Goal: Task Accomplishment & Management: Manage account settings

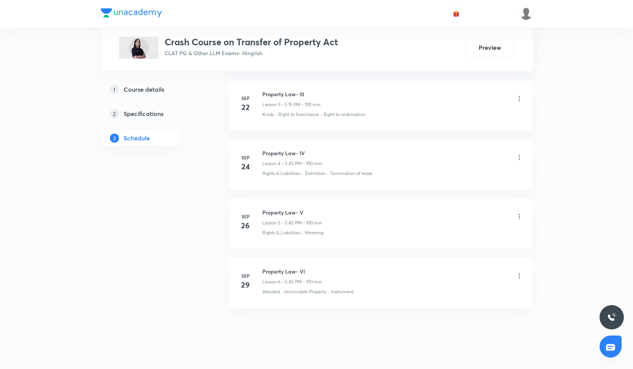
scroll to position [557, 0]
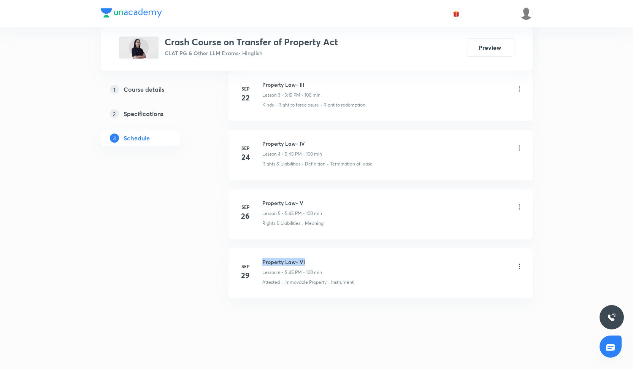
drag, startPoint x: 262, startPoint y: 260, endPoint x: 322, endPoint y: 260, distance: 59.6
click at [322, 260] on h6 "Property Law- VI" at bounding box center [292, 262] width 60 height 8
copy h6 "Property Law- VI"
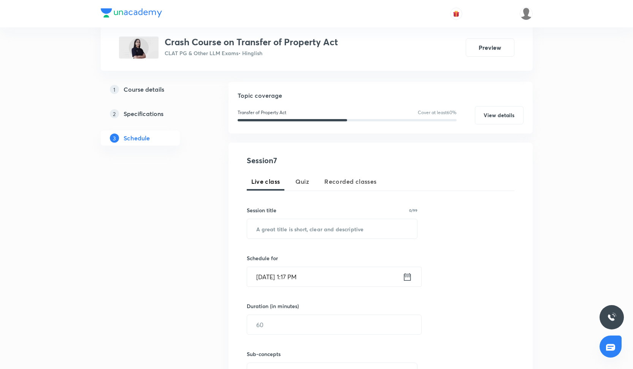
scroll to position [85, 0]
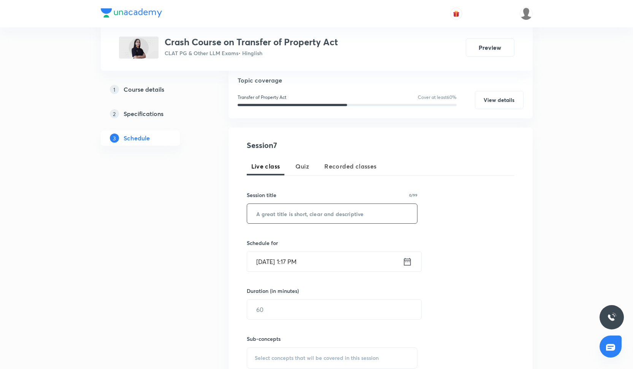
click at [308, 212] on input "text" at bounding box center [332, 213] width 170 height 19
paste input "Property Law- VI"
click at [310, 212] on input "Property Law- Vii" at bounding box center [332, 213] width 170 height 19
type input "Property Law- VII"
click at [299, 260] on input "[DATE] 1:17 PM" at bounding box center [324, 260] width 155 height 19
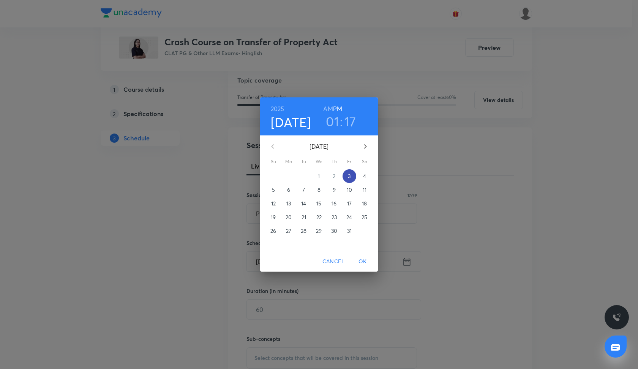
click at [350, 175] on p "3" at bounding box center [349, 176] width 3 height 8
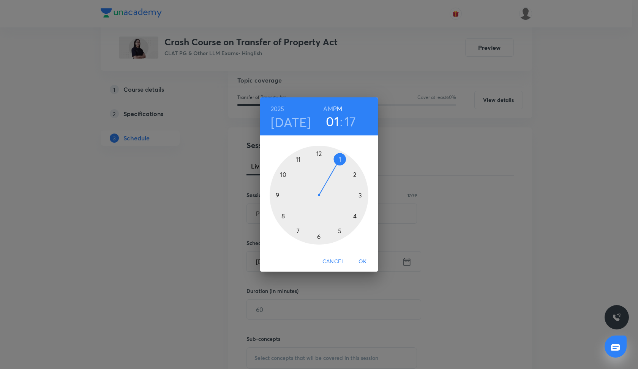
click at [353, 213] on div at bounding box center [319, 195] width 99 height 99
drag, startPoint x: 359, startPoint y: 201, endPoint x: 360, endPoint y: 195, distance: 5.7
click at [360, 195] on div at bounding box center [319, 195] width 99 height 99
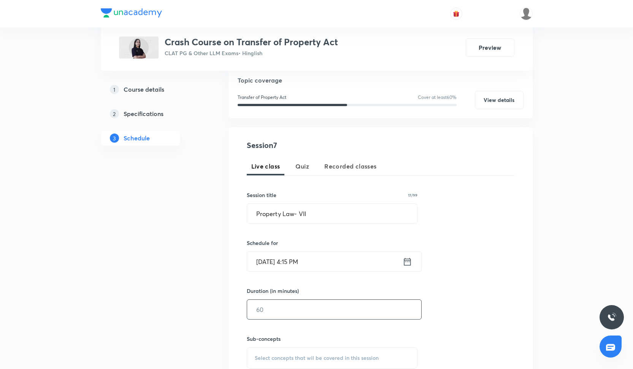
click at [272, 302] on input "text" at bounding box center [334, 308] width 174 height 19
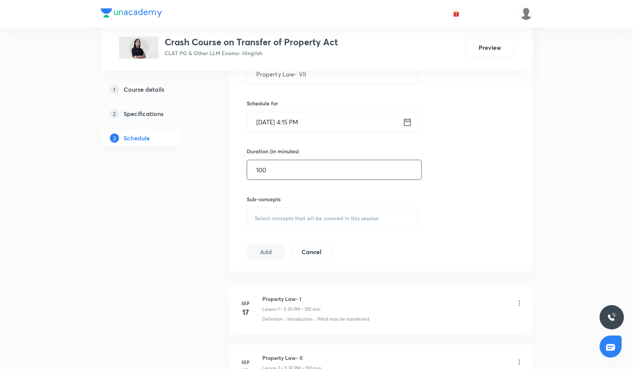
type input "100"
click at [315, 215] on span "Select concepts that wil be covered in this session" at bounding box center [317, 218] width 124 height 6
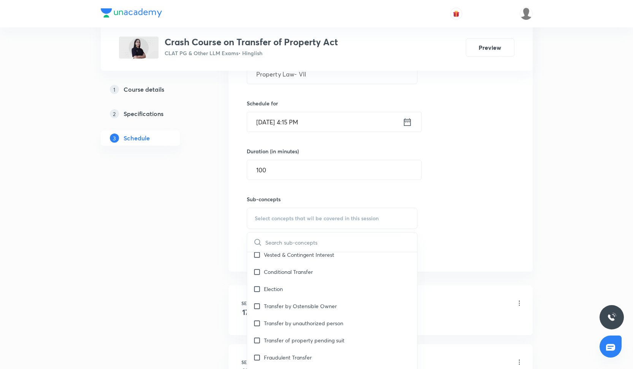
scroll to position [161, 0]
click at [308, 311] on div "Transfer by Ostensible Owner" at bounding box center [332, 304] width 170 height 17
checkbox input "true"
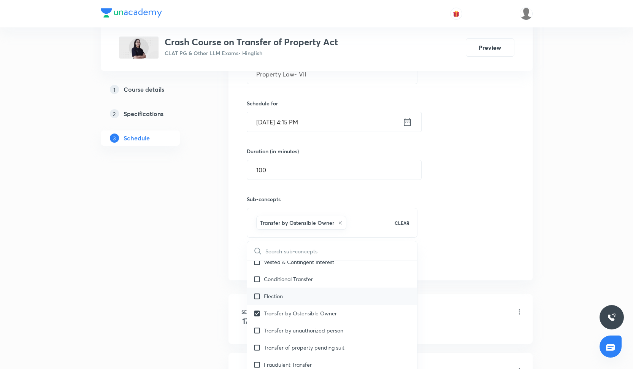
click at [311, 303] on div "Election" at bounding box center [332, 295] width 170 height 17
checkbox input "true"
click at [331, 287] on div "Conditional Transfer" at bounding box center [332, 295] width 170 height 17
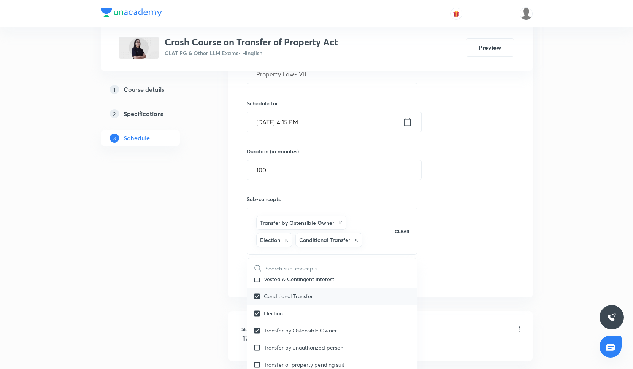
checkbox input "true"
click at [444, 261] on div "Session 7 Live class Quiz Recorded classes Session title 17/99 Property Law- VI…" at bounding box center [380, 142] width 267 height 285
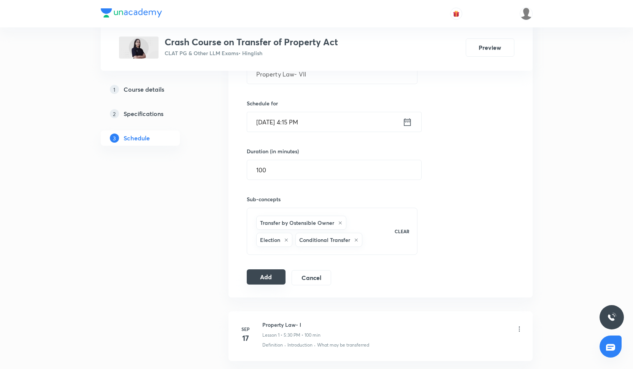
click at [259, 277] on button "Add" at bounding box center [266, 276] width 39 height 15
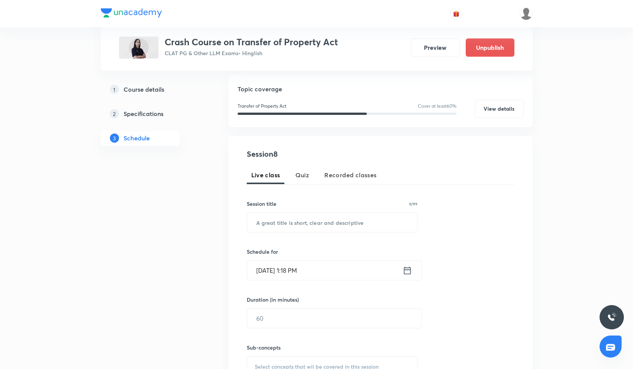
scroll to position [94, 0]
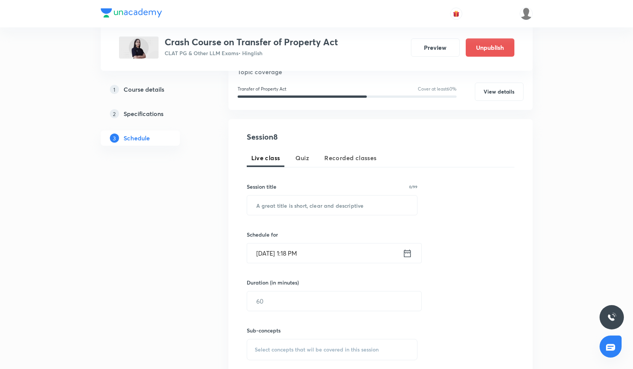
click at [293, 191] on div "Session title 0/99 ​" at bounding box center [332, 198] width 171 height 33
click at [293, 202] on input "text" at bounding box center [332, 204] width 170 height 19
paste input "Property Law- VI"
type input "Property Law- VIII"
click at [306, 247] on input "Oct 3, 2025, 1:18 PM" at bounding box center [324, 252] width 155 height 19
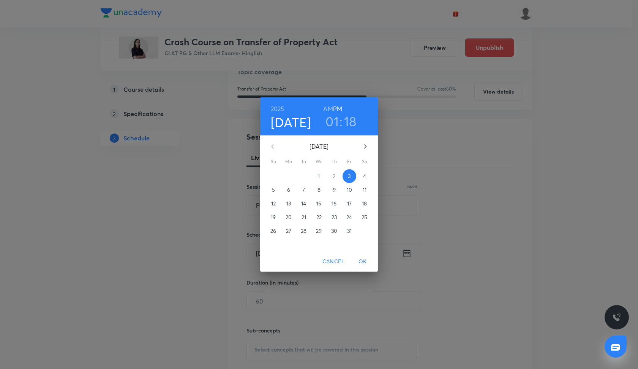
click at [289, 192] on p "6" at bounding box center [288, 190] width 3 height 8
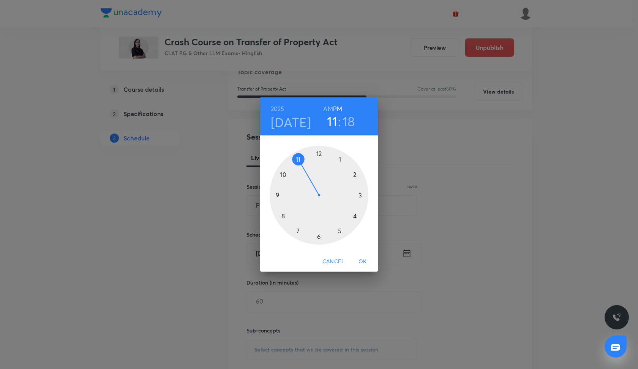
drag, startPoint x: 340, startPoint y: 159, endPoint x: 304, endPoint y: 161, distance: 35.4
click at [304, 161] on div at bounding box center [319, 195] width 99 height 99
click at [319, 153] on div at bounding box center [319, 195] width 99 height 99
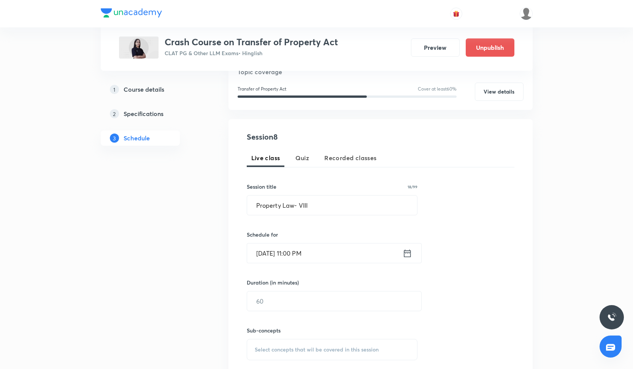
click at [310, 254] on input "Oct 6, 2025, 11:00 PM" at bounding box center [324, 252] width 155 height 19
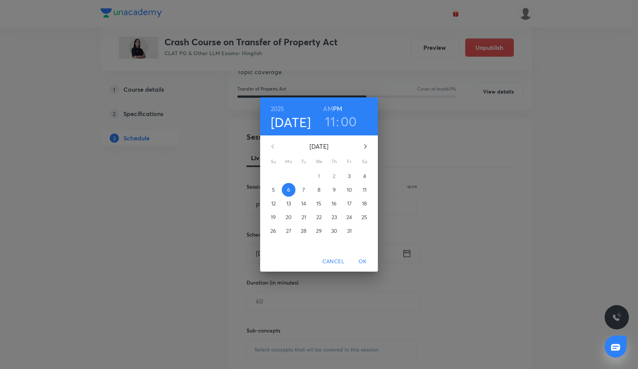
click at [332, 109] on h6 "AM" at bounding box center [327, 108] width 9 height 11
click at [361, 262] on span "OK" at bounding box center [363, 260] width 18 height 9
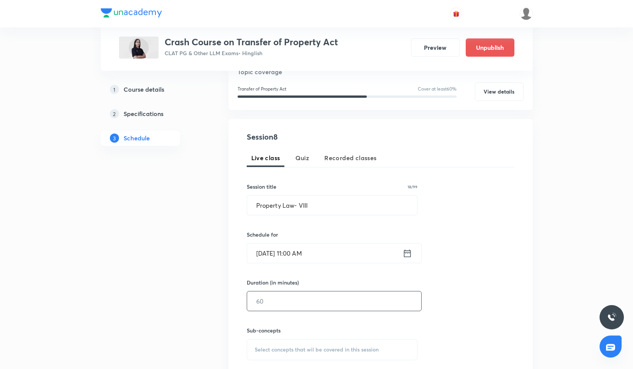
click at [311, 307] on input "text" at bounding box center [334, 300] width 174 height 19
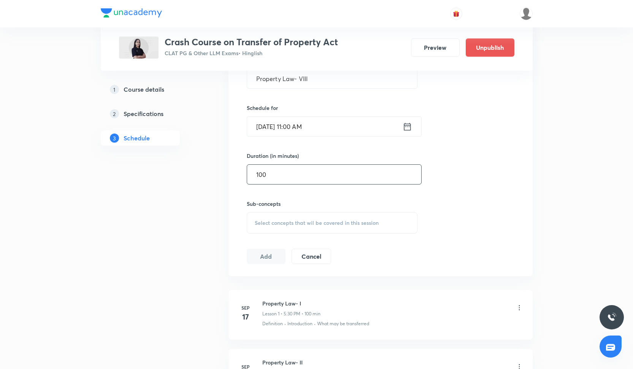
type input "100"
click at [302, 229] on div "Select concepts that wil be covered in this session" at bounding box center [332, 222] width 171 height 21
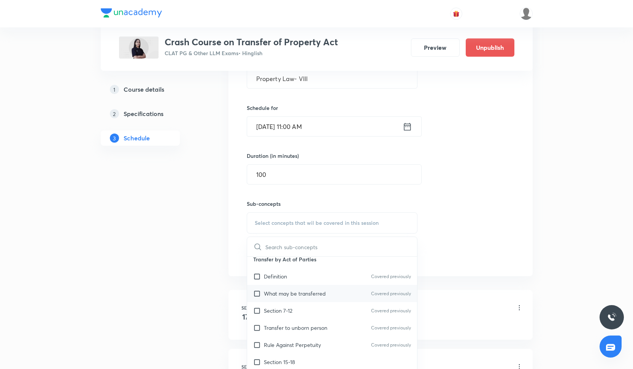
scroll to position [50, 0]
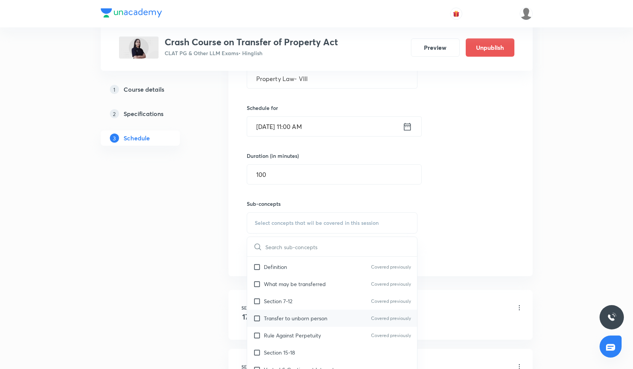
click at [314, 319] on p "Transfer to unborn person" at bounding box center [295, 318] width 63 height 8
checkbox input "true"
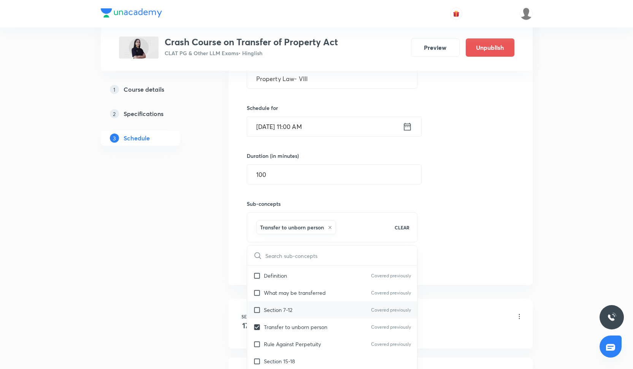
click at [316, 303] on div "Section 7-12 Covered previously" at bounding box center [332, 309] width 170 height 17
checkbox input "true"
click at [467, 191] on div "Session 8 Live class Quiz Recorded classes Session title 18/99 Property Law- VI…" at bounding box center [380, 139] width 267 height 268
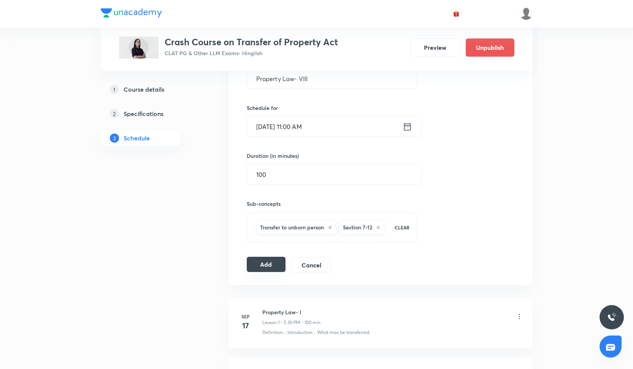
click at [248, 272] on button "Add" at bounding box center [266, 263] width 39 height 15
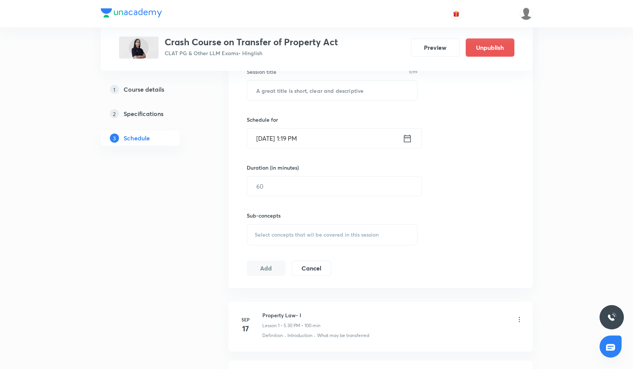
scroll to position [209, 0]
click at [297, 93] on input "text" at bounding box center [332, 89] width 170 height 19
paste input "Property Law- VI"
type input "Property Law- VI"
click at [296, 134] on input "Oct 3, 2025, 1:19 PM" at bounding box center [324, 137] width 155 height 19
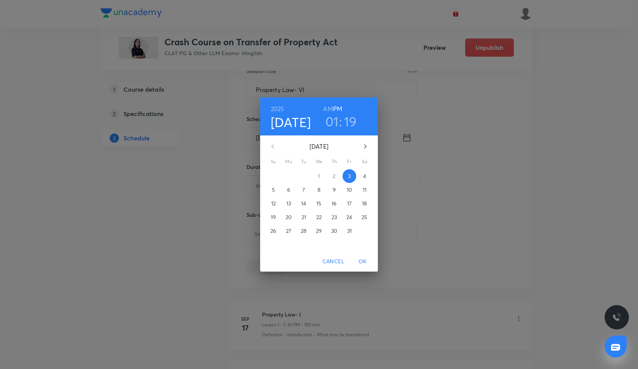
click at [318, 191] on p "8" at bounding box center [319, 190] width 3 height 8
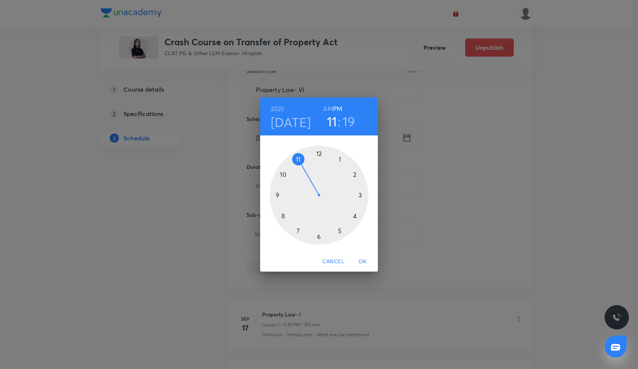
drag, startPoint x: 343, startPoint y: 153, endPoint x: 297, endPoint y: 146, distance: 46.2
click at [297, 146] on div at bounding box center [319, 195] width 99 height 99
click at [319, 154] on div at bounding box center [319, 195] width 99 height 99
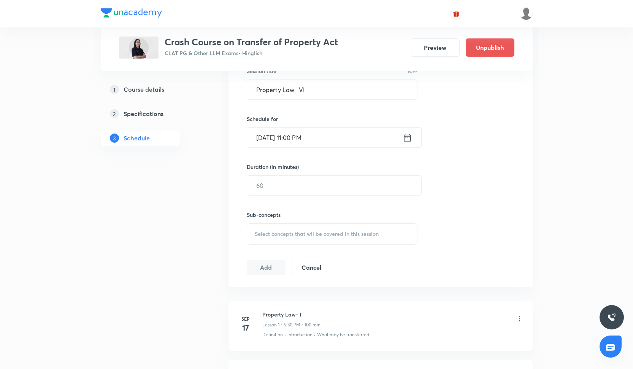
click at [316, 140] on input "Oct 8, 2025, 11:00 PM" at bounding box center [324, 137] width 155 height 19
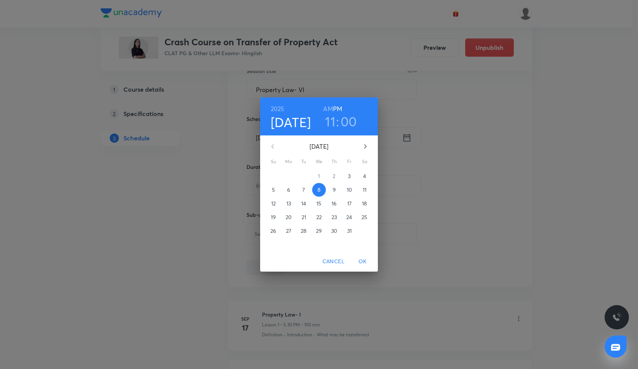
click at [329, 108] on h6 "AM" at bounding box center [327, 108] width 9 height 11
click at [320, 190] on p "8" at bounding box center [319, 190] width 3 height 8
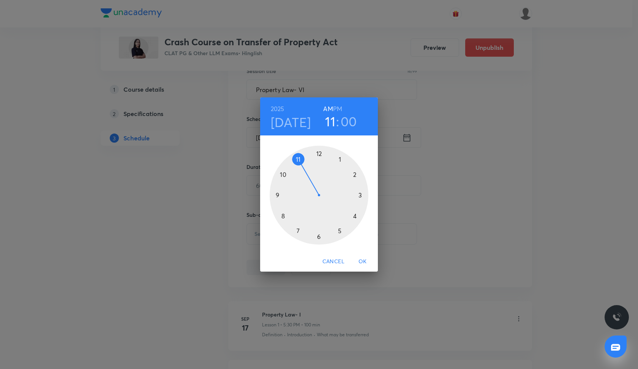
click at [297, 161] on div at bounding box center [319, 195] width 99 height 99
click at [319, 150] on div at bounding box center [319, 195] width 99 height 99
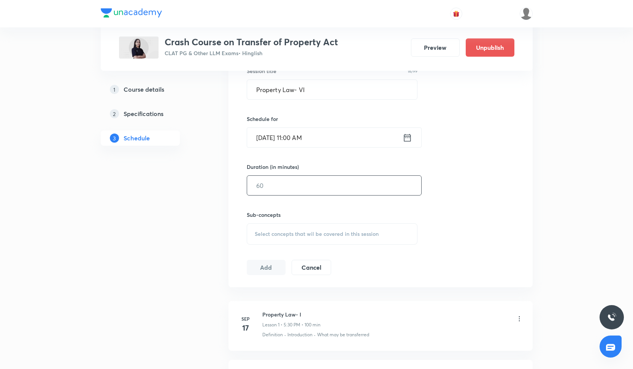
click at [299, 178] on input "text" at bounding box center [334, 185] width 174 height 19
type input "1"
type input "100"
click at [289, 226] on div "Select concepts that wil be covered in this session" at bounding box center [332, 233] width 171 height 21
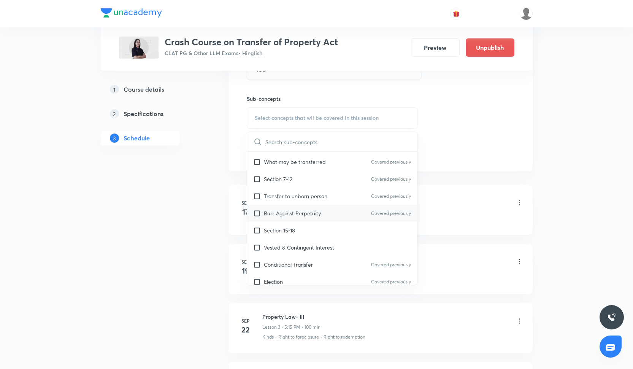
scroll to position [66, 0]
click at [315, 228] on div "Section 15-18" at bounding box center [332, 230] width 170 height 17
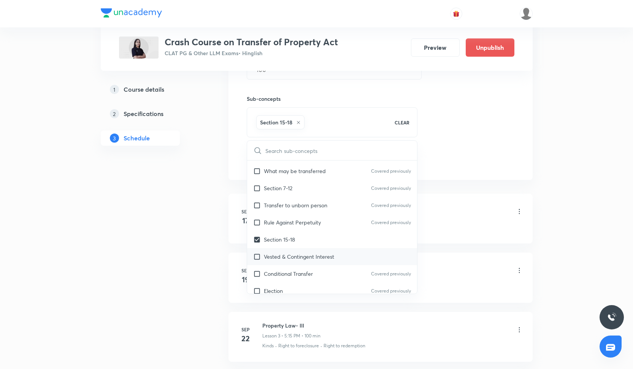
click at [316, 260] on p "Vested & Contingent Interest" at bounding box center [299, 256] width 70 height 8
checkbox input "true"
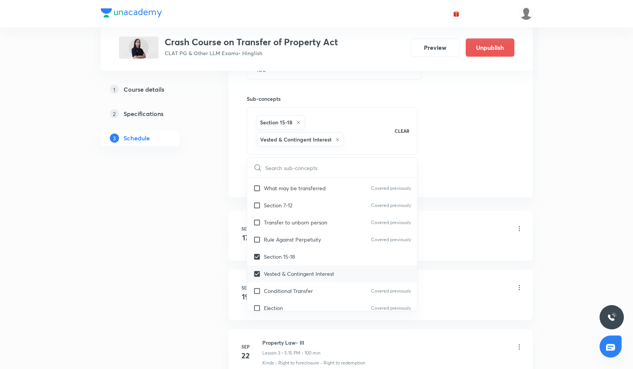
click at [317, 278] on div "Vested & Contingent Interest" at bounding box center [332, 273] width 170 height 17
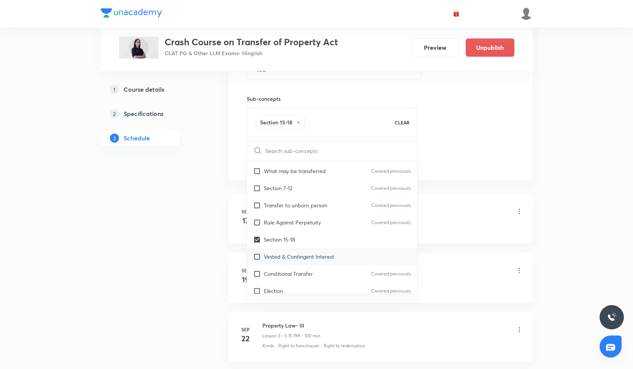
checkbox input "true"
checkbox input "false"
click at [317, 279] on div "Conditional Transfer Covered previously" at bounding box center [332, 273] width 170 height 17
checkbox input "true"
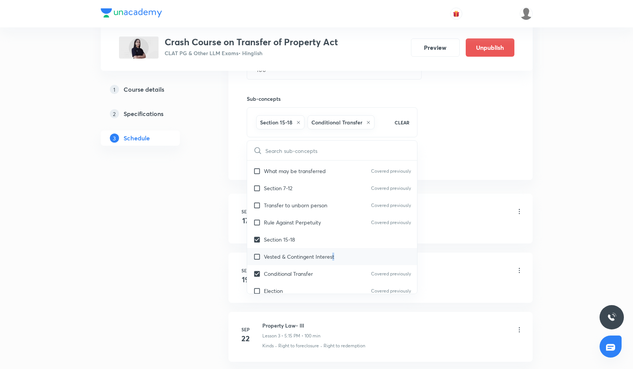
click at [332, 256] on p "Vested & Contingent Interest" at bounding box center [299, 256] width 70 height 8
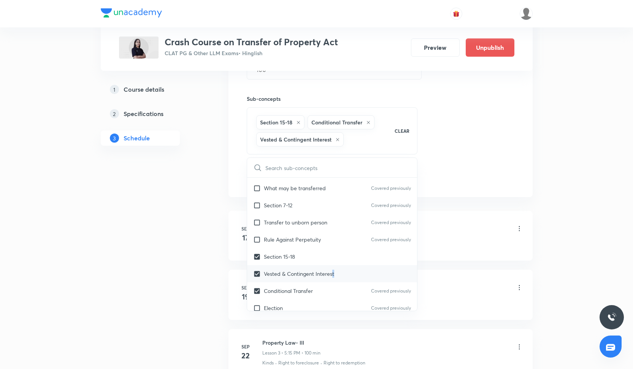
checkbox input "true"
click at [509, 124] on div "Session 8 Live class Quiz Recorded classes Session title 16/99 Property Law- VI…" at bounding box center [380, 42] width 267 height 285
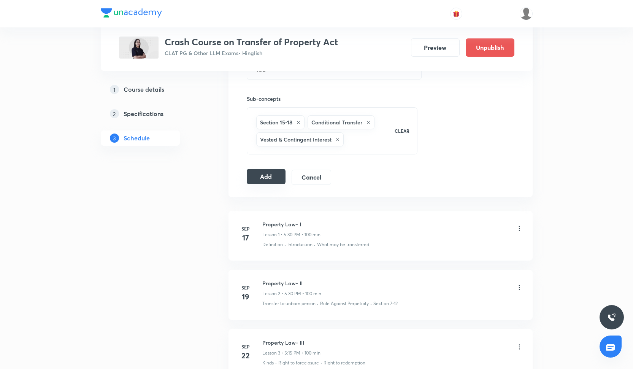
click at [270, 180] on button "Add" at bounding box center [266, 176] width 39 height 15
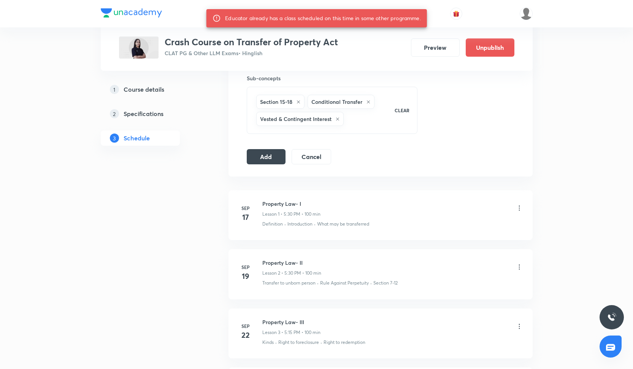
scroll to position [352, 0]
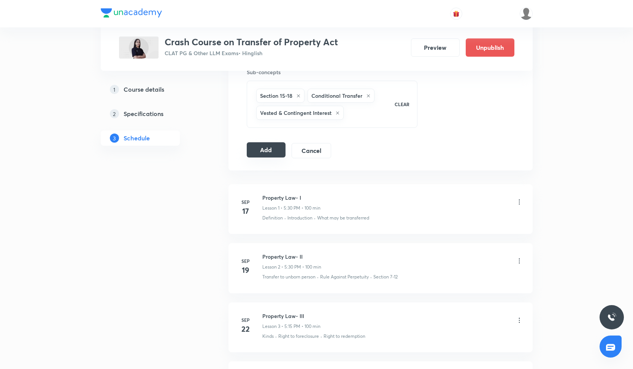
click at [278, 152] on button "Add" at bounding box center [266, 149] width 39 height 15
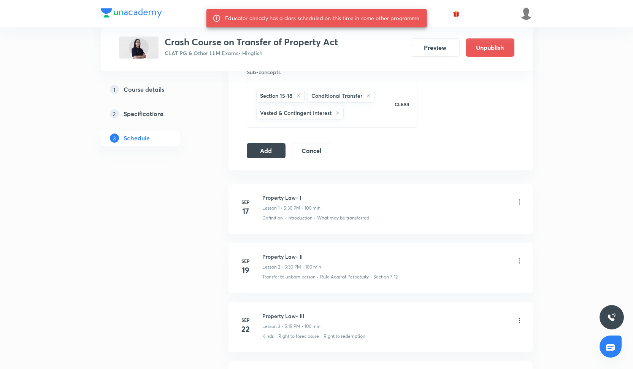
scroll to position [642, 0]
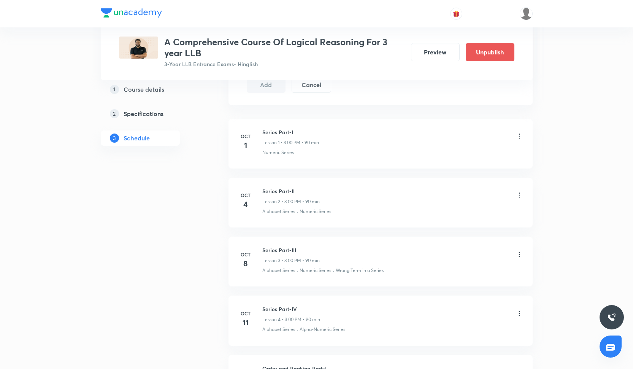
scroll to position [419, 0]
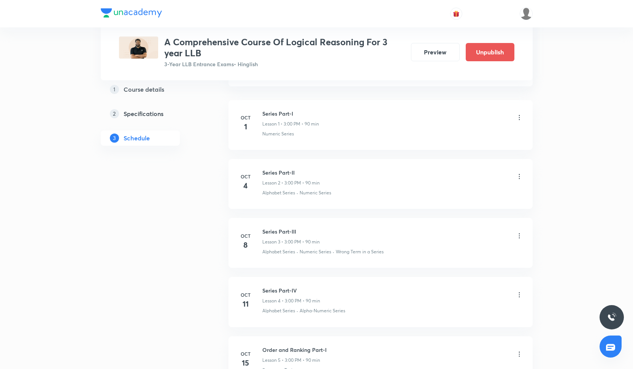
click at [525, 120] on li "[DATE] Series Part-I Lesson 1 • 3:00 PM • 90 min Numeric Series" at bounding box center [380, 125] width 304 height 50
click at [519, 118] on icon at bounding box center [519, 118] width 8 height 8
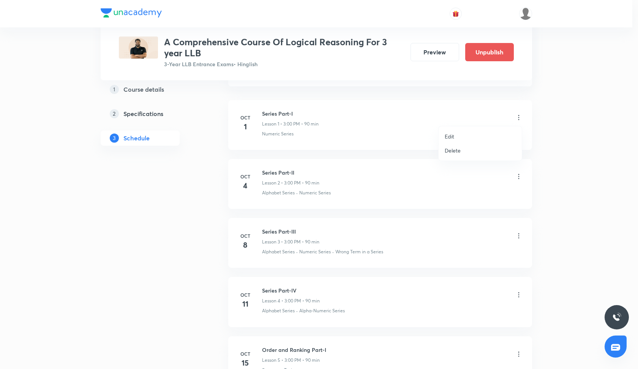
click at [469, 150] on li "Delete" at bounding box center [480, 150] width 83 height 14
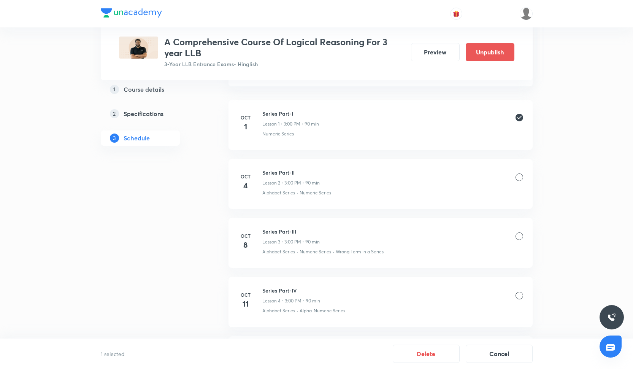
click at [520, 176] on div at bounding box center [519, 177] width 8 height 8
click at [521, 230] on div "Series Part-III Lesson 3 • 3:00 PM • 90 min" at bounding box center [392, 236] width 261 height 18
click at [520, 235] on div at bounding box center [519, 236] width 8 height 8
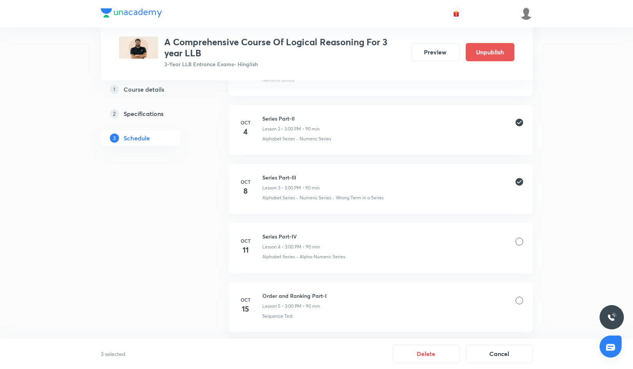
scroll to position [480, 0]
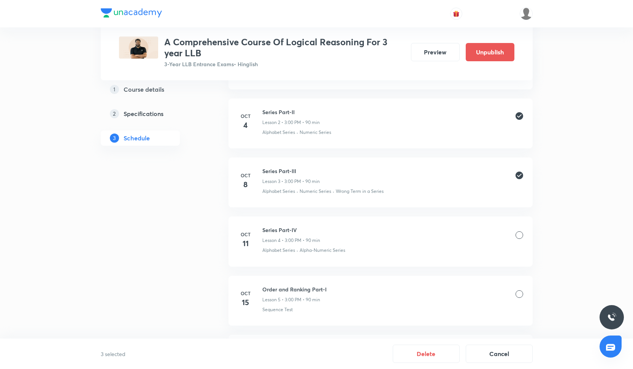
click at [520, 228] on div "Series Part-IV Lesson 4 • 3:00 PM • 90 min" at bounding box center [392, 235] width 261 height 18
click at [520, 231] on div at bounding box center [519, 235] width 8 height 8
click at [517, 290] on div at bounding box center [519, 294] width 8 height 8
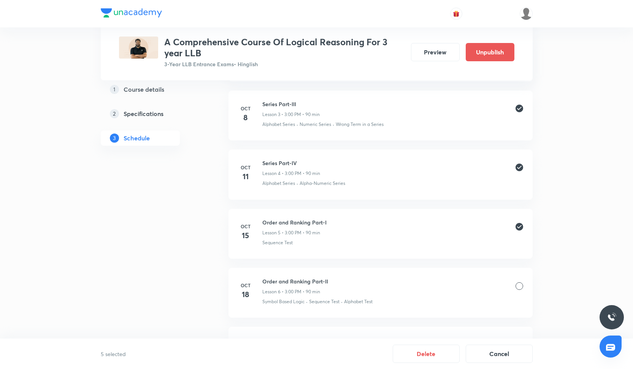
click at [516, 285] on div at bounding box center [519, 286] width 8 height 8
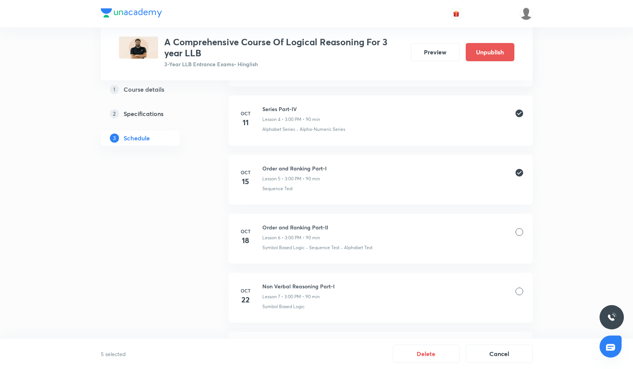
scroll to position [601, 0]
click at [517, 285] on div "Non Verbal Reasoning Part-I Lesson 7 • 3:00 PM • 90 min" at bounding box center [392, 291] width 261 height 18
click at [517, 234] on div "Order and Ranking Part-II Lesson 6 • 3:00 PM • 90 min" at bounding box center [392, 232] width 261 height 18
click at [519, 231] on div at bounding box center [519, 232] width 8 height 8
click at [517, 231] on div at bounding box center [519, 232] width 8 height 8
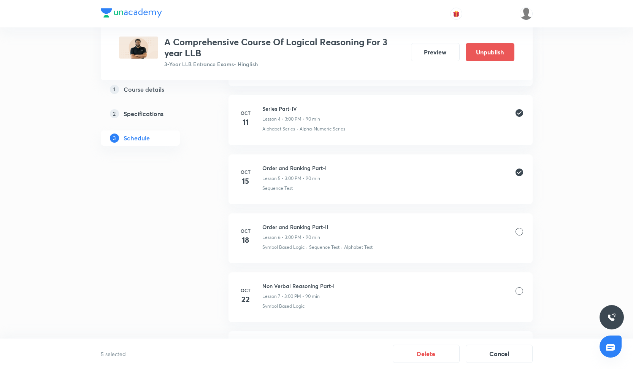
click at [517, 231] on div at bounding box center [519, 232] width 8 height 8
click at [437, 354] on button "Delete" at bounding box center [425, 352] width 67 height 18
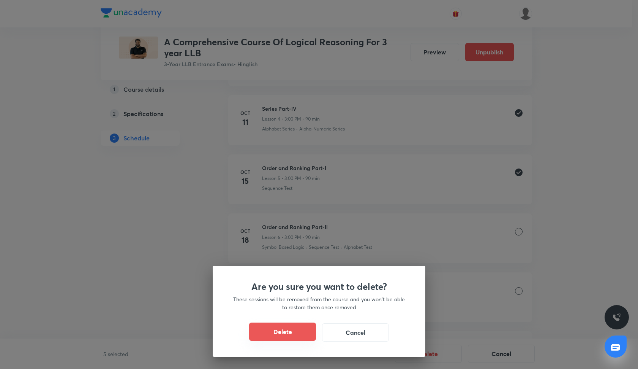
click at [307, 331] on button "Delete" at bounding box center [282, 331] width 67 height 18
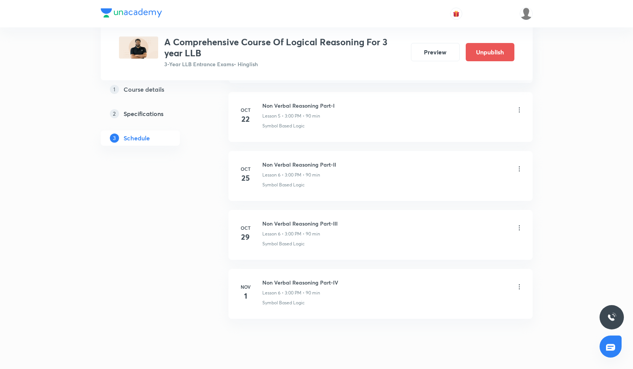
scroll to position [658, 0]
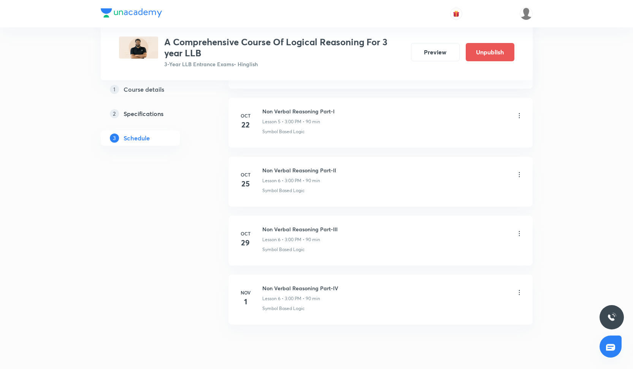
click at [523, 286] on li "[DATE] Non Verbal Reasoning Part-IV Lesson 6 • 3:00 PM • 90 min Symbol Based Lo…" at bounding box center [380, 299] width 304 height 50
click at [521, 288] on icon at bounding box center [519, 292] width 8 height 8
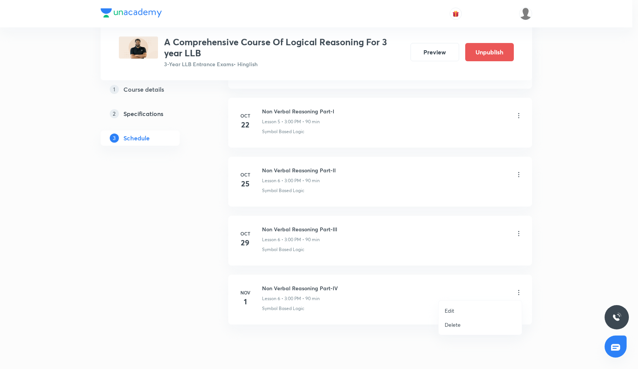
click at [476, 326] on li "Delete" at bounding box center [480, 324] width 83 height 14
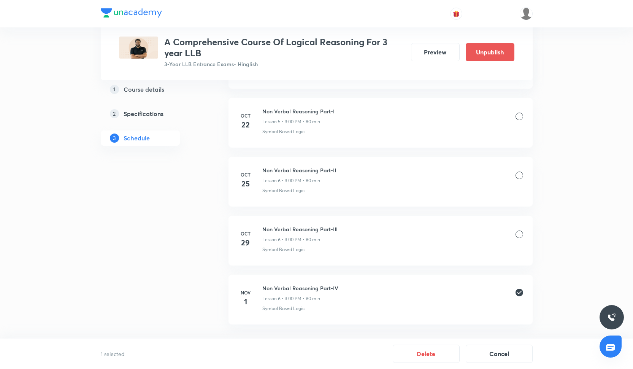
click at [519, 234] on div at bounding box center [519, 234] width 8 height 8
click at [518, 172] on div at bounding box center [519, 175] width 8 height 8
click at [517, 119] on div at bounding box center [519, 116] width 8 height 8
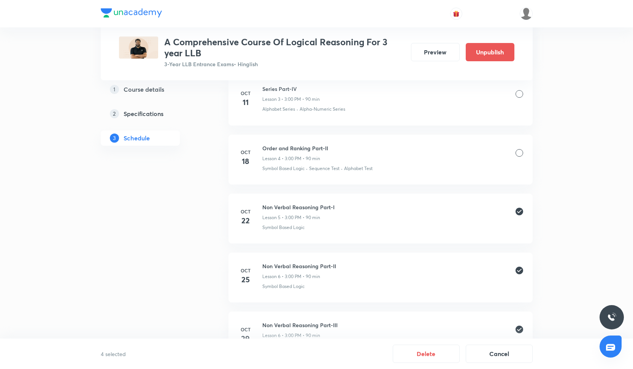
scroll to position [552, 0]
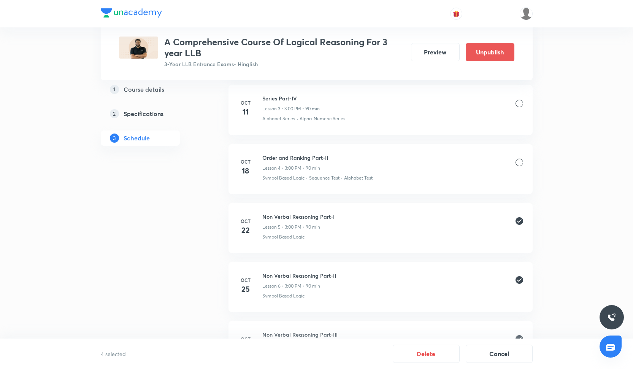
click at [519, 103] on div at bounding box center [519, 104] width 8 height 8
click at [518, 167] on div "Order and Ranking Part-II Lesson 4 • 3:00 PM • 90 min" at bounding box center [392, 162] width 261 height 18
click at [518, 164] on div at bounding box center [519, 162] width 8 height 8
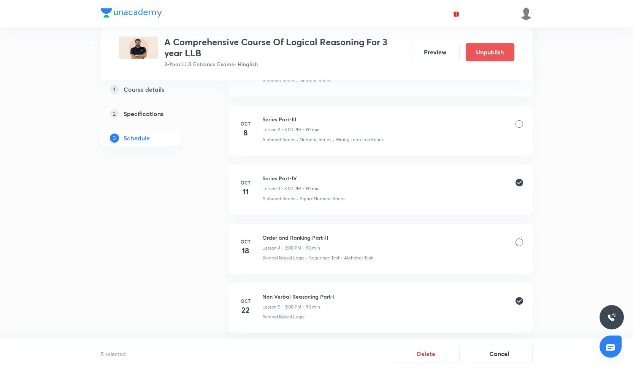
scroll to position [471, 0]
click at [521, 119] on div "Series Part-III Lesson 2 • 3:00 PM • 90 min" at bounding box center [392, 126] width 261 height 18
click at [521, 124] on div at bounding box center [519, 126] width 8 height 8
click at [425, 355] on button "Delete" at bounding box center [425, 352] width 67 height 18
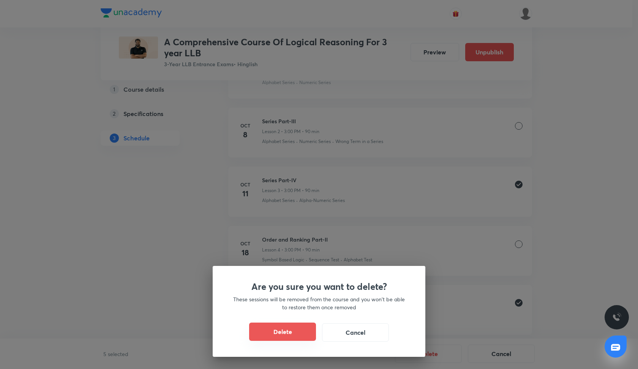
click at [299, 329] on button "Delete" at bounding box center [282, 331] width 67 height 18
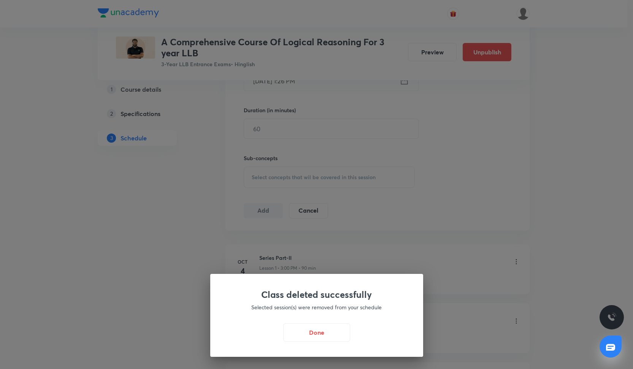
scroll to position [340, 0]
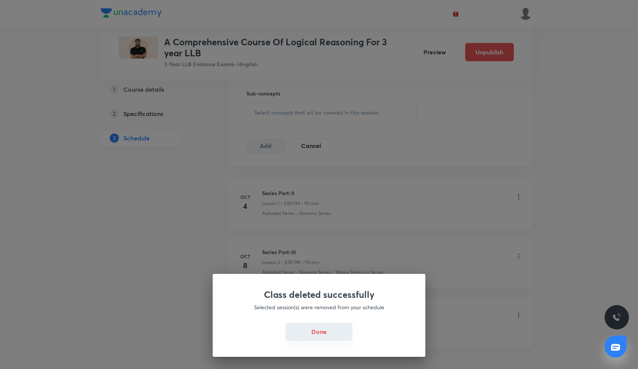
click at [294, 334] on button "Done" at bounding box center [319, 331] width 67 height 18
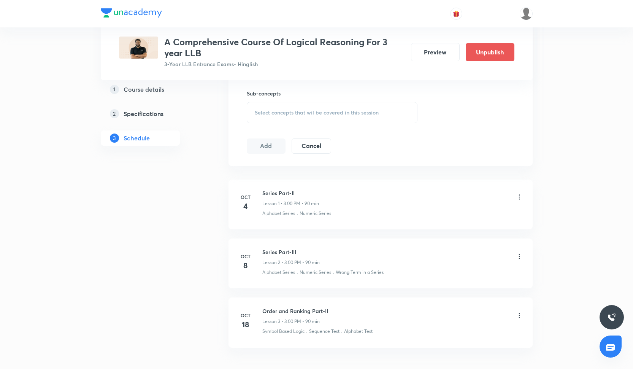
click at [519, 195] on icon at bounding box center [519, 197] width 8 height 8
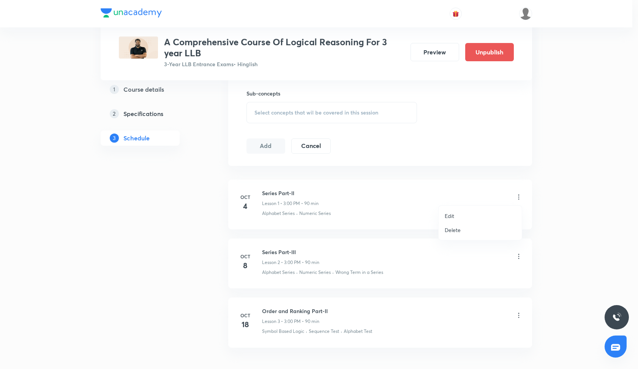
click at [479, 232] on li "Delete" at bounding box center [480, 230] width 83 height 14
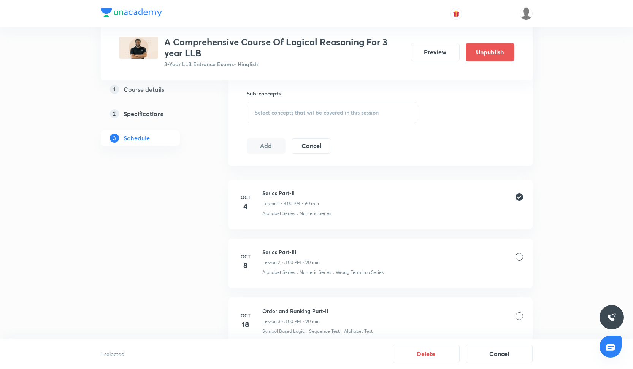
click at [519, 254] on div at bounding box center [519, 257] width 8 height 8
click at [515, 317] on div at bounding box center [519, 316] width 8 height 8
click at [519, 315] on div at bounding box center [519, 316] width 8 height 8
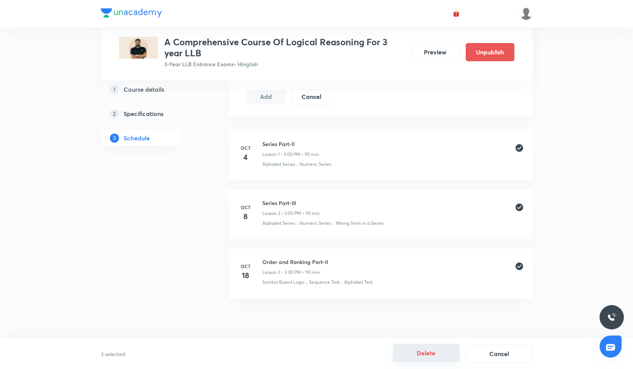
click at [399, 356] on button "Delete" at bounding box center [425, 352] width 67 height 18
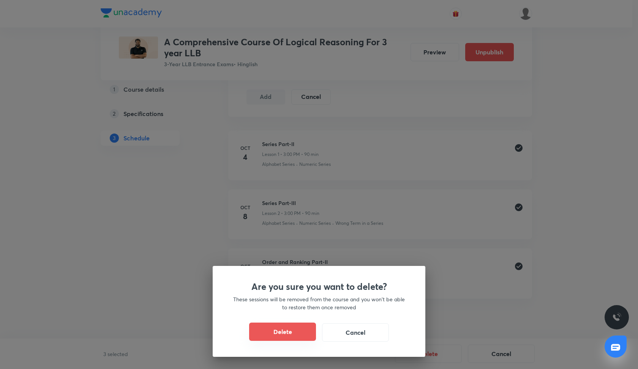
click at [279, 325] on button "Delete" at bounding box center [282, 331] width 67 height 18
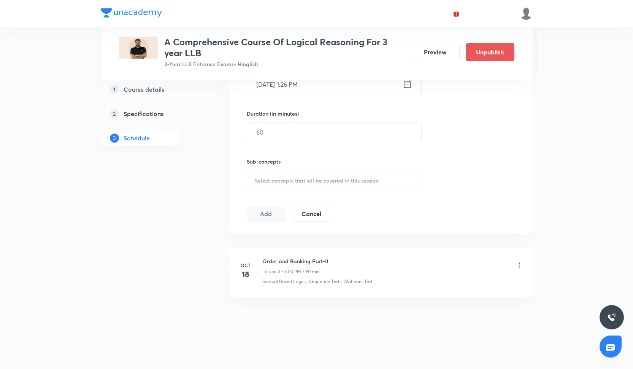
scroll to position [271, 0]
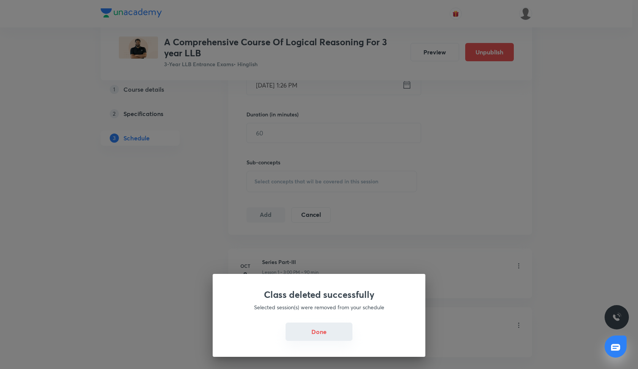
click at [329, 335] on button "Done" at bounding box center [319, 331] width 67 height 18
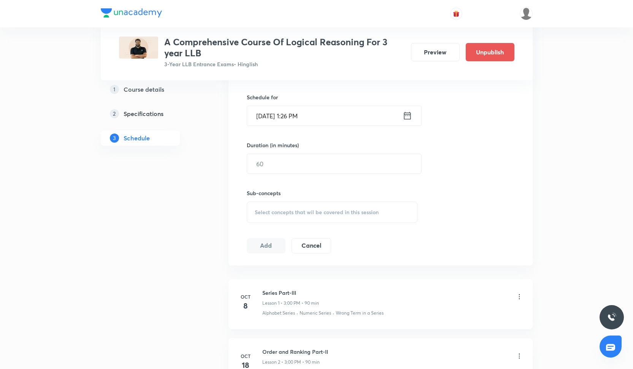
scroll to position [330, 0]
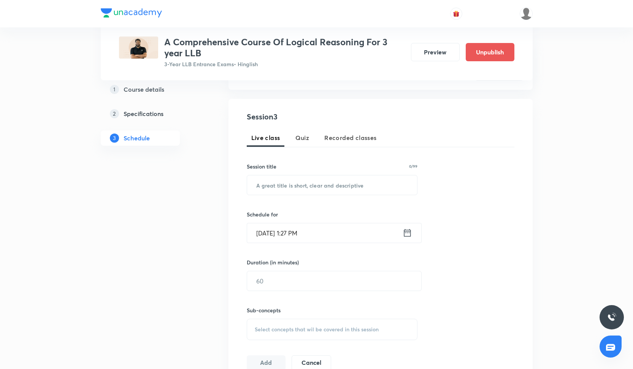
scroll to position [63, 0]
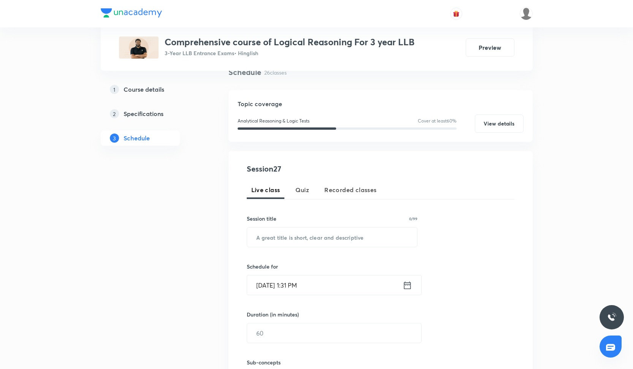
scroll to position [65, 0]
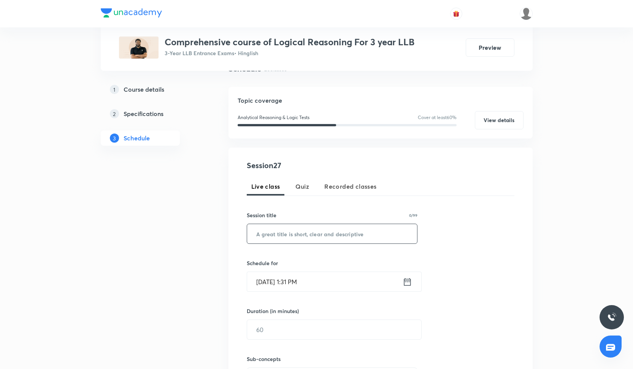
click at [303, 235] on input "text" at bounding box center [332, 233] width 170 height 19
paste input "TOP 30 QUESTIONS"
type input "TOP 30 QUESTIONS"
click at [296, 290] on input "[DATE] 1:31 PM" at bounding box center [324, 281] width 155 height 19
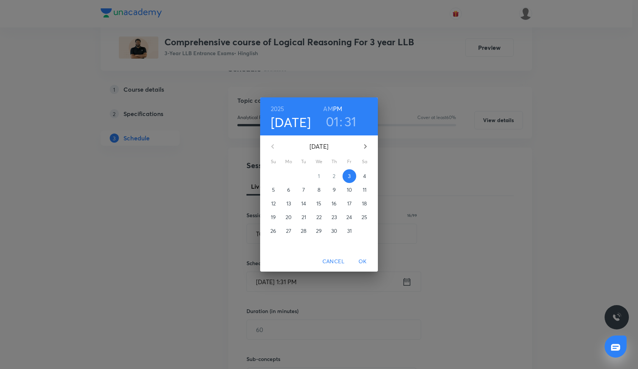
click at [338, 123] on h3 "01" at bounding box center [332, 121] width 13 height 16
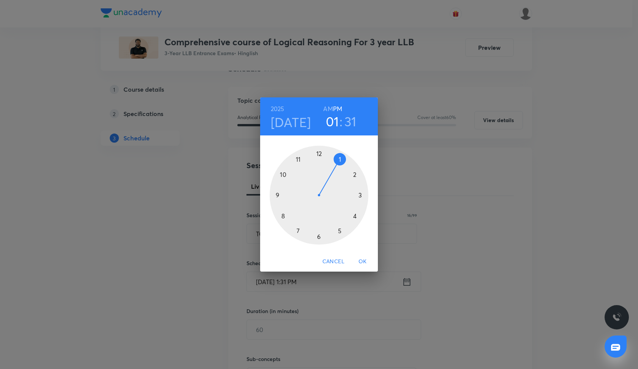
click at [360, 195] on div at bounding box center [319, 195] width 99 height 99
click at [317, 153] on div at bounding box center [319, 195] width 99 height 99
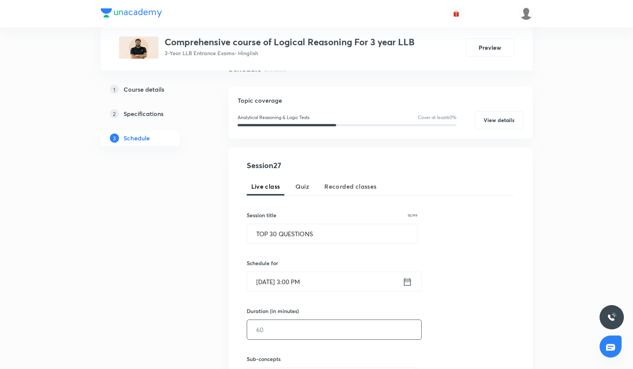
click at [291, 329] on input "text" at bounding box center [334, 328] width 174 height 19
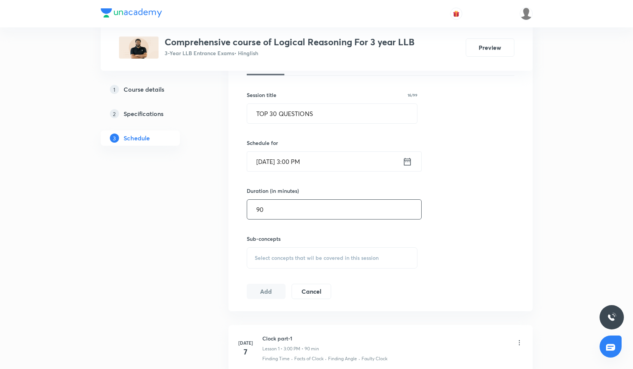
scroll to position [212, 0]
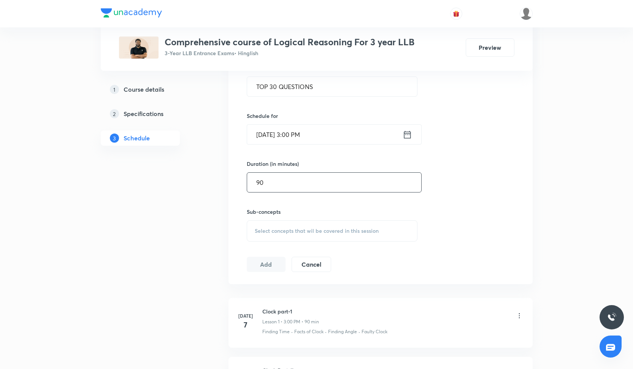
type input "90"
click at [298, 231] on span "Select concepts that wil be covered in this session" at bounding box center [317, 231] width 124 height 6
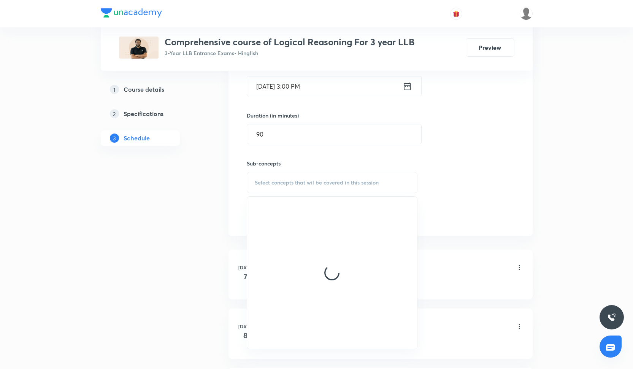
scroll to position [254, 0]
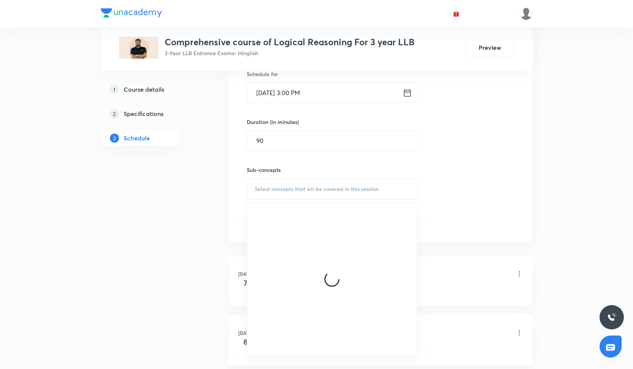
click at [486, 164] on div "Session 27 Live class Quiz Recorded classes Session title 16/99 TOP 30 QUESTION…" at bounding box center [380, 100] width 267 height 259
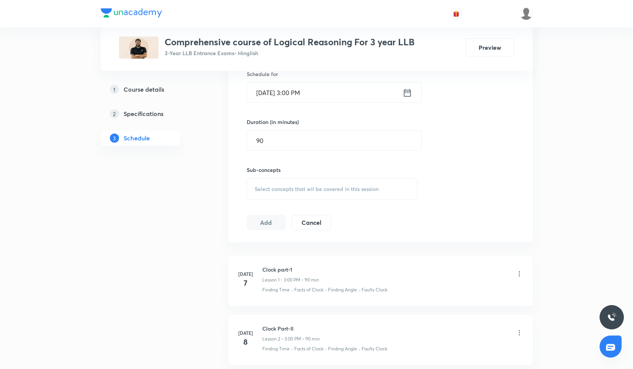
click at [361, 193] on div "Select concepts that wil be covered in this session" at bounding box center [332, 188] width 171 height 21
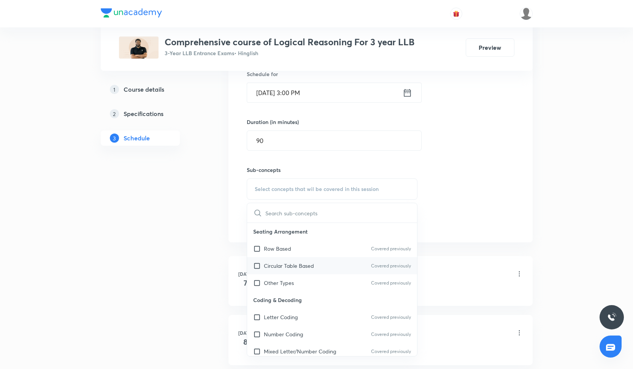
click at [319, 262] on div "Circular Table Based Covered previously" at bounding box center [332, 265] width 170 height 17
checkbox input "true"
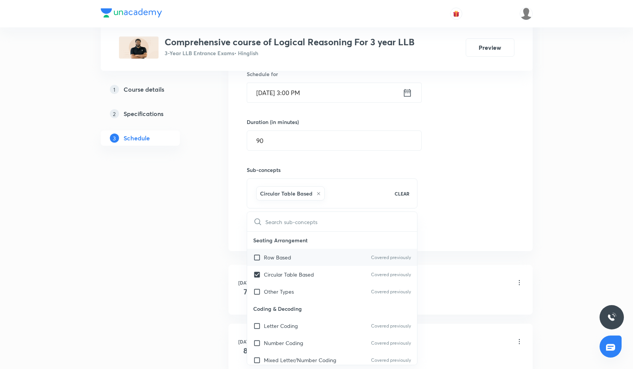
click at [318, 255] on div "Row Based Covered previously" at bounding box center [332, 256] width 170 height 17
checkbox input "true"
click at [314, 291] on div "Other Types Covered previously" at bounding box center [332, 291] width 170 height 17
checkbox input "true"
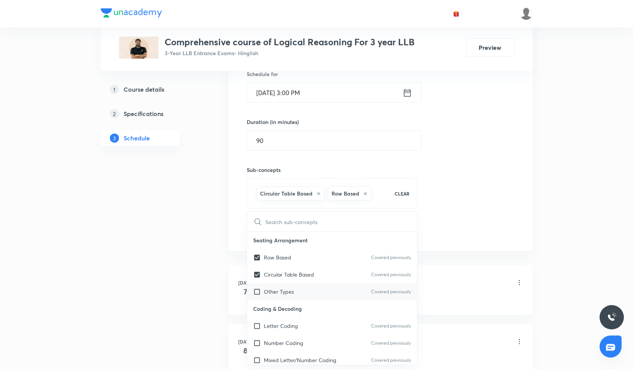
checkbox input "true"
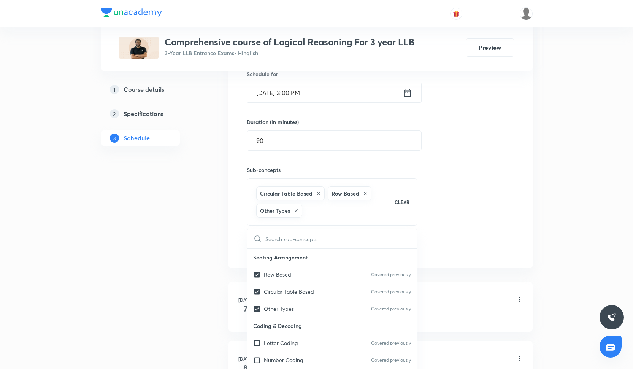
drag, startPoint x: 495, startPoint y: 202, endPoint x: 310, endPoint y: 218, distance: 185.3
click at [495, 203] on div "Session 27 Live class Quiz Recorded classes Session title 16/99 TOP 30 QUESTION…" at bounding box center [380, 113] width 267 height 285
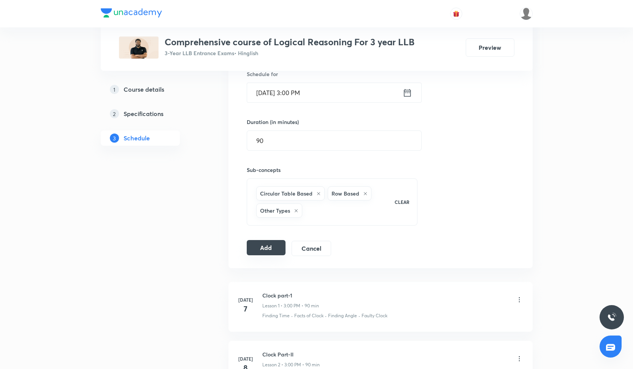
click at [279, 247] on button "Add" at bounding box center [266, 247] width 39 height 15
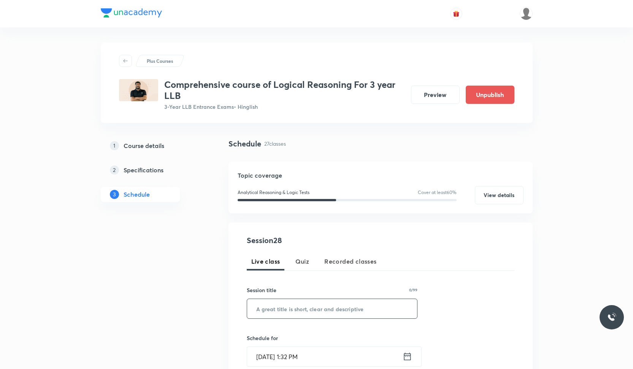
click at [299, 305] on input "text" at bounding box center [332, 308] width 170 height 19
paste input "statement and course of action part-I"
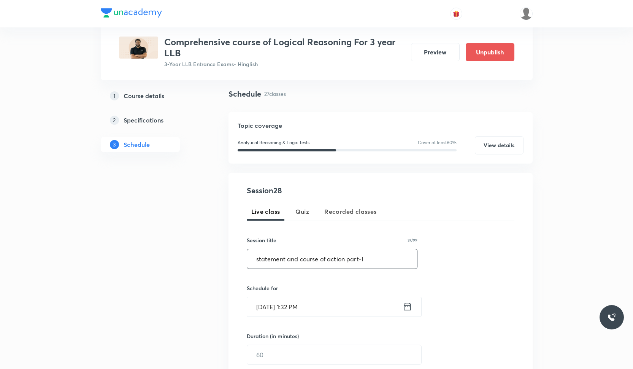
scroll to position [54, 0]
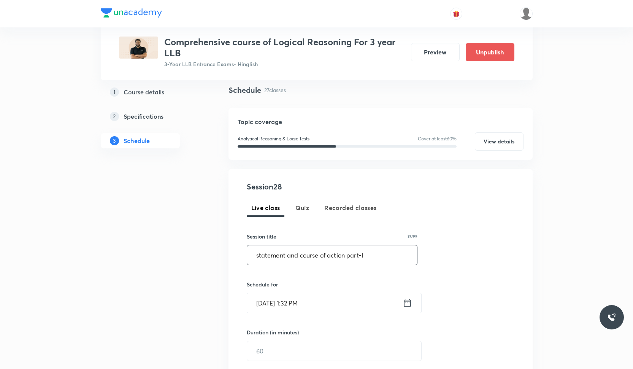
type input "statement and course of action part-I"
click at [291, 303] on input "[DATE] 1:32 PM" at bounding box center [324, 302] width 155 height 19
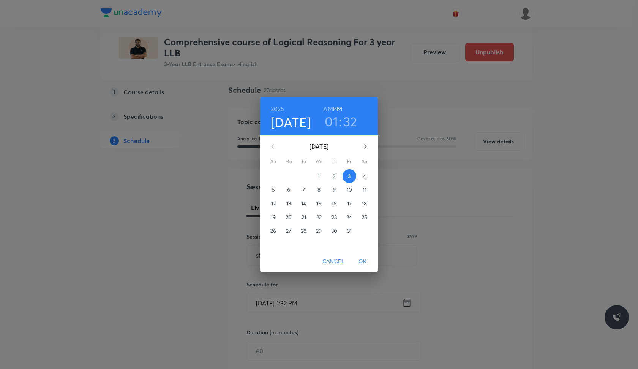
click at [291, 191] on span "6" at bounding box center [289, 190] width 14 height 8
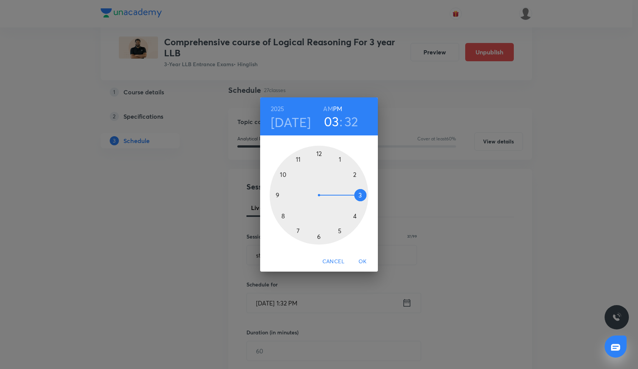
drag, startPoint x: 339, startPoint y: 160, endPoint x: 354, endPoint y: 195, distance: 37.8
click at [354, 195] on div at bounding box center [319, 195] width 99 height 99
click at [318, 152] on div at bounding box center [319, 195] width 99 height 99
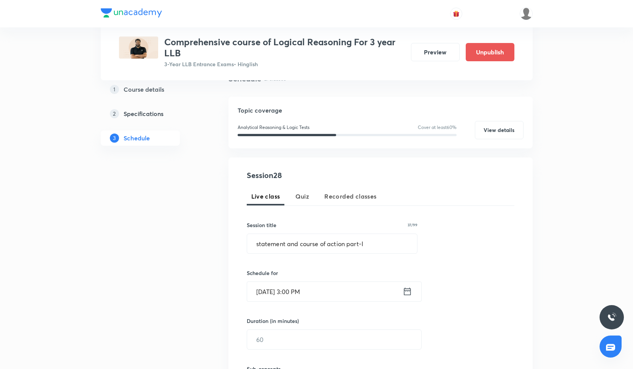
scroll to position [95, 0]
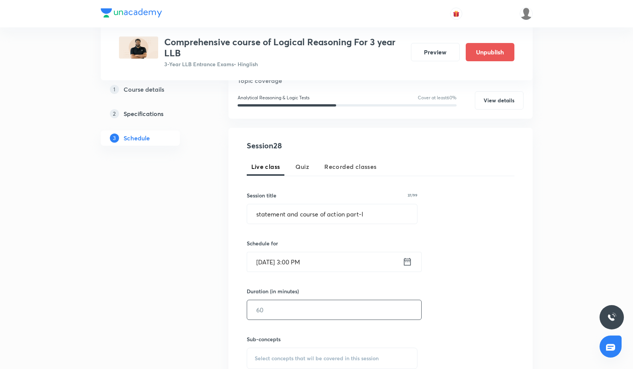
click at [304, 316] on input "text" at bounding box center [334, 309] width 174 height 19
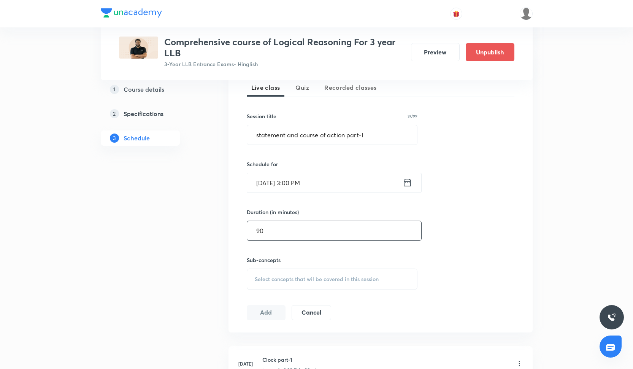
scroll to position [188, 0]
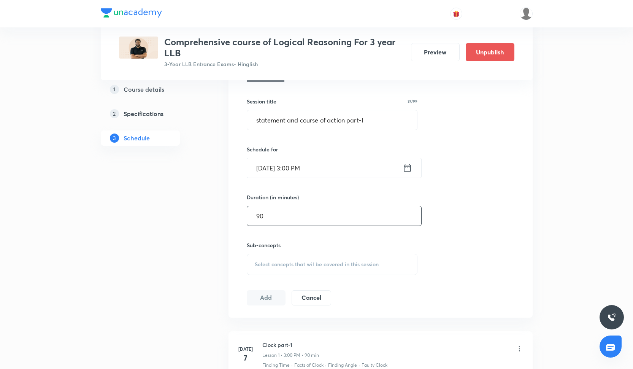
type input "90"
click at [299, 263] on span "Select concepts that wil be covered in this session" at bounding box center [317, 264] width 124 height 6
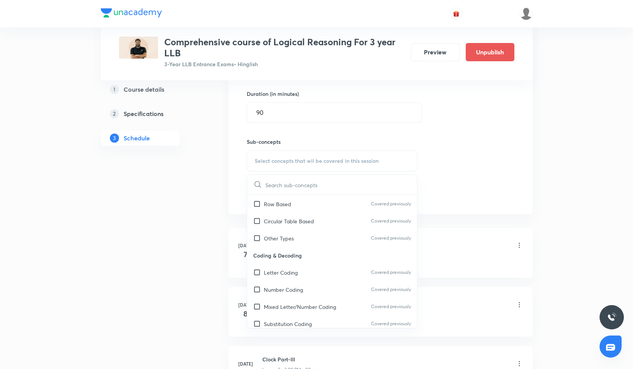
scroll to position [17, 0]
click at [310, 274] on div "Letter Coding Covered previously" at bounding box center [332, 271] width 170 height 17
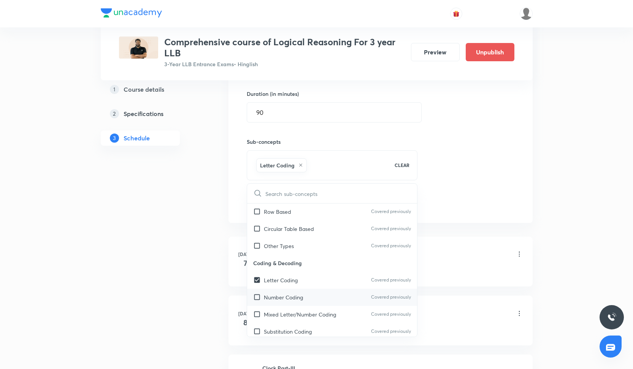
click at [311, 296] on div "Number Coding Covered previously" at bounding box center [332, 296] width 170 height 17
checkbox input "true"
click at [313, 313] on p "Mixed Letter/Number Coding" at bounding box center [300, 314] width 72 height 8
checkbox input "true"
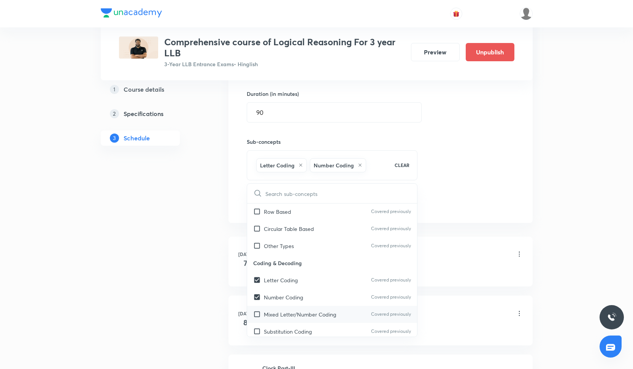
checkbox input "true"
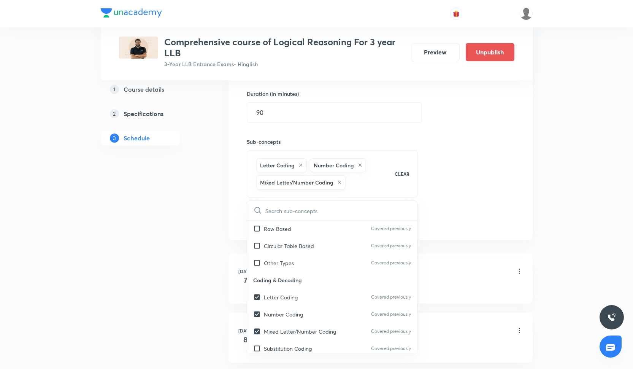
click at [505, 219] on div "Session 28 Live class Quiz Recorded classes Session title 37/99 statement and c…" at bounding box center [380, 85] width 267 height 285
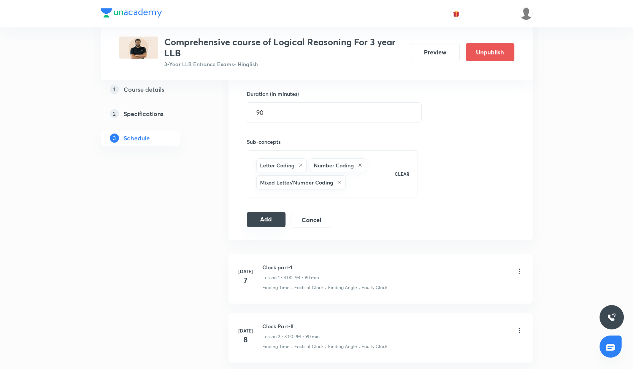
click at [267, 224] on button "Add" at bounding box center [266, 219] width 39 height 15
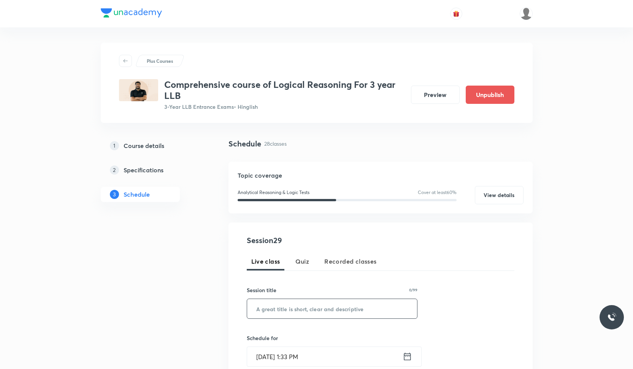
click at [313, 312] on input "text" at bounding box center [332, 308] width 170 height 19
paste input "statement and course of action part-II"
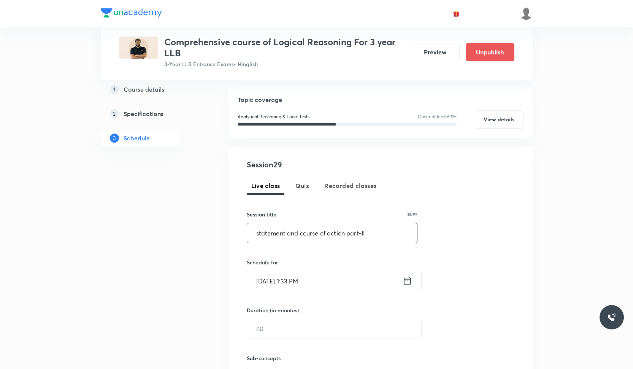
scroll to position [89, 0]
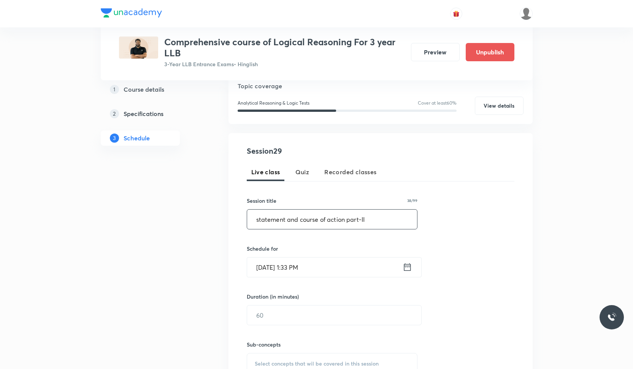
type input "statement and course of action part-II"
click at [286, 267] on input "[DATE] 1:33 PM" at bounding box center [324, 266] width 155 height 19
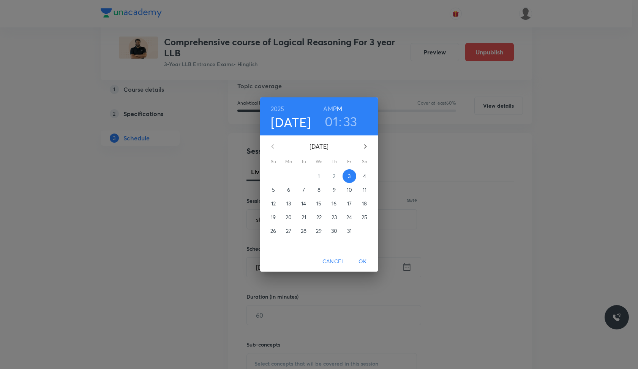
click at [305, 190] on p "7" at bounding box center [303, 190] width 3 height 8
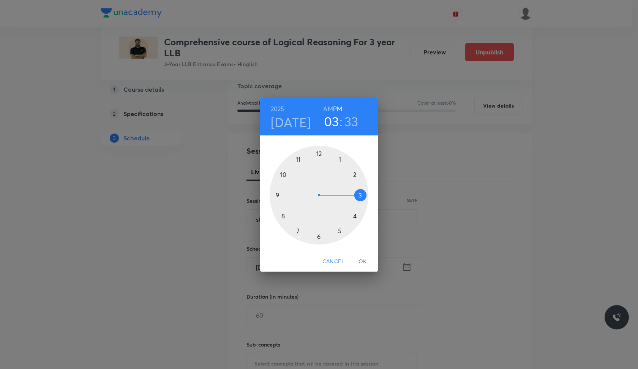
drag, startPoint x: 342, startPoint y: 161, endPoint x: 353, endPoint y: 188, distance: 29.5
click at [353, 189] on div at bounding box center [319, 195] width 99 height 99
click at [319, 153] on div at bounding box center [319, 195] width 99 height 99
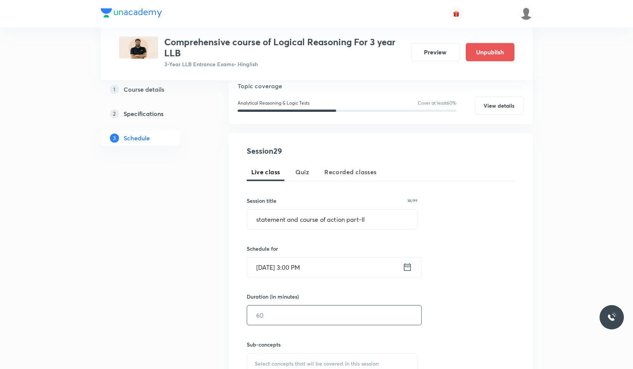
click at [293, 305] on input "text" at bounding box center [334, 314] width 174 height 19
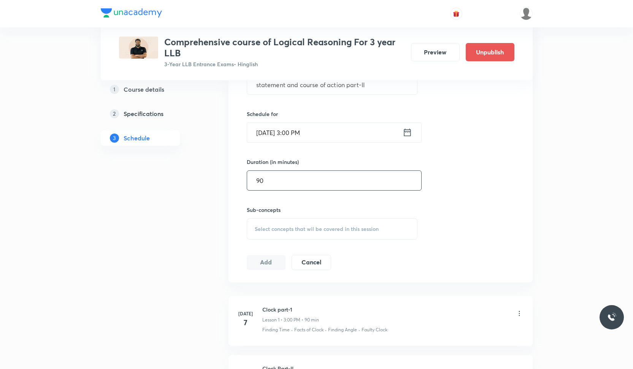
scroll to position [239, 0]
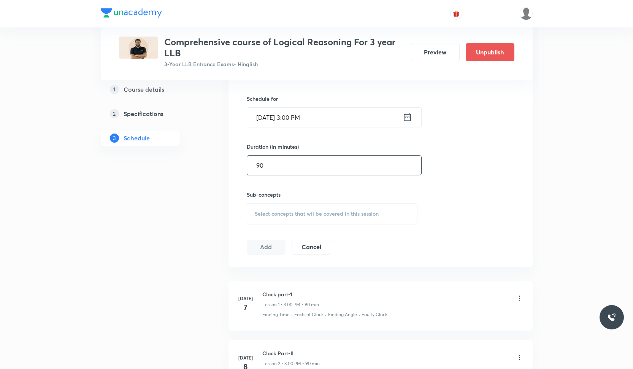
type input "90"
click at [297, 204] on div "Select concepts that wil be covered in this session" at bounding box center [332, 213] width 171 height 21
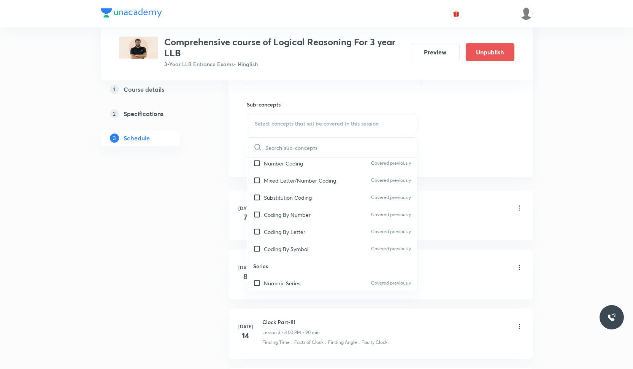
scroll to position [130, 0]
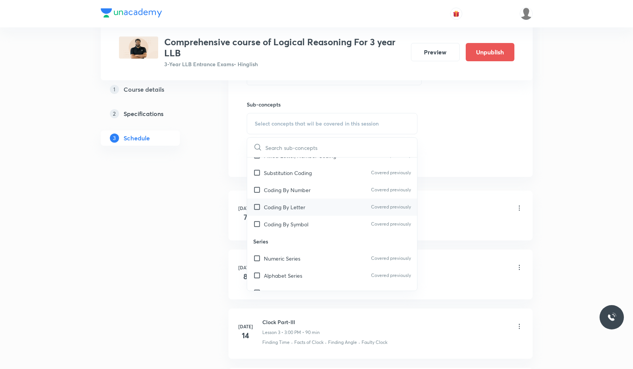
click at [340, 212] on div "Coding By Letter Covered previously" at bounding box center [332, 206] width 170 height 17
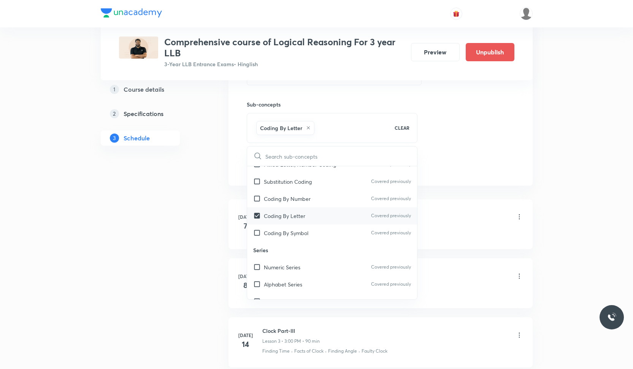
checkbox input "true"
click at [340, 200] on div "Coding By Number Covered previously" at bounding box center [332, 198] width 170 height 17
checkbox input "true"
click at [335, 238] on div "Coding By Symbol Covered previously" at bounding box center [332, 232] width 170 height 17
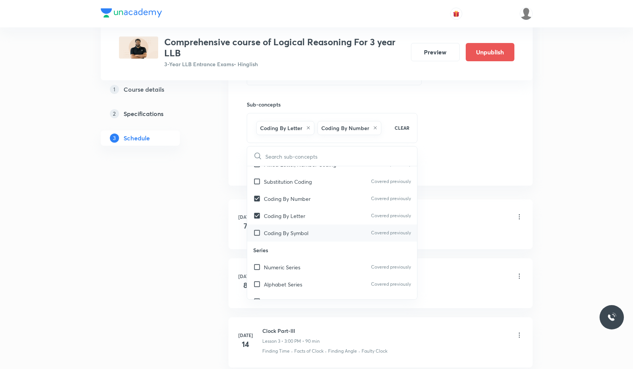
checkbox input "true"
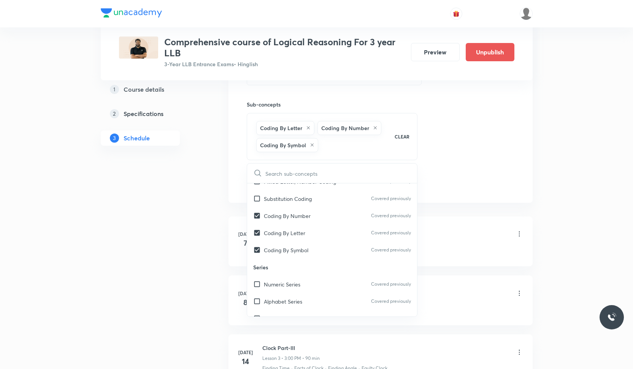
click at [527, 122] on div "Session 29 Live class Quiz Recorded classes Session title 38/99 statement and c…" at bounding box center [380, 47] width 304 height 309
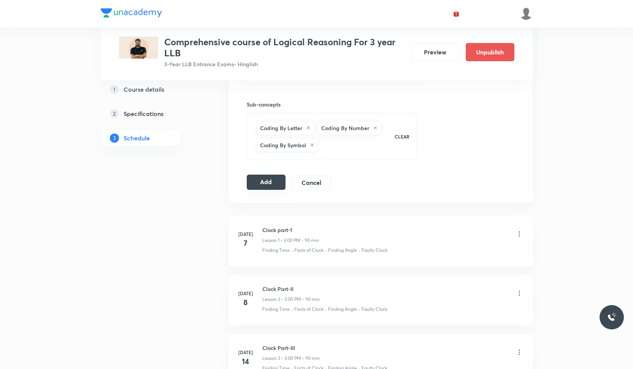
click at [277, 183] on button "Add" at bounding box center [266, 181] width 39 height 15
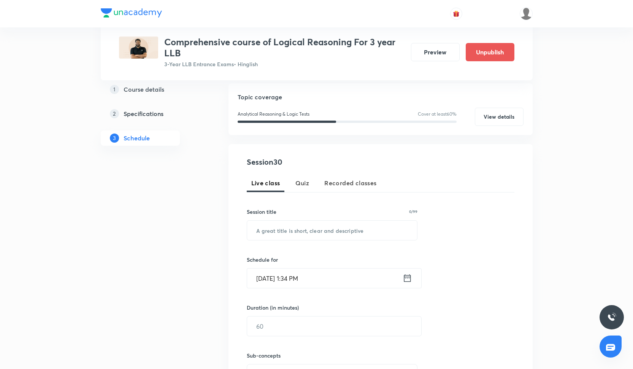
scroll to position [99, 0]
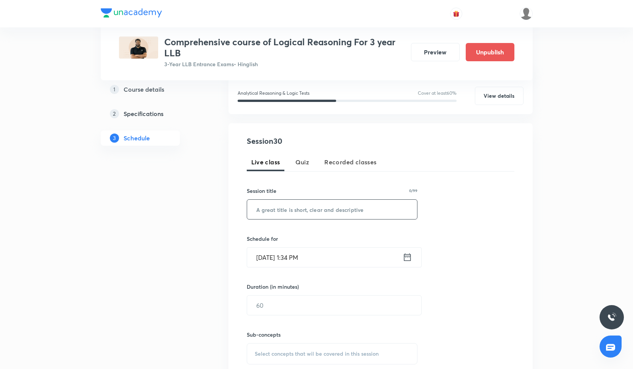
click at [326, 206] on input "text" at bounding box center [332, 208] width 170 height 19
paste input "Cause and Effect Part-I"
type input "Cause and Effect Part-I"
click at [326, 257] on input "Oct 3, 2025, 1:34 PM" at bounding box center [324, 256] width 155 height 19
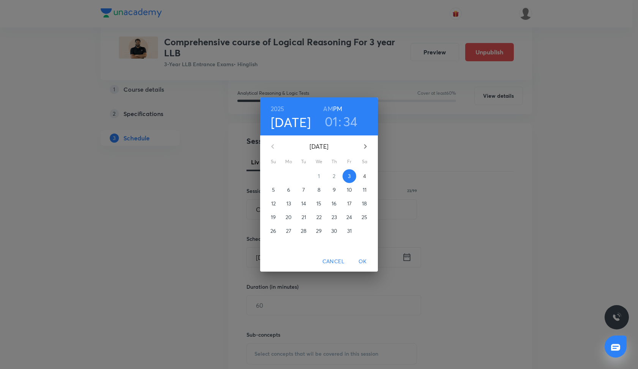
click at [352, 187] on p "10" at bounding box center [349, 190] width 5 height 8
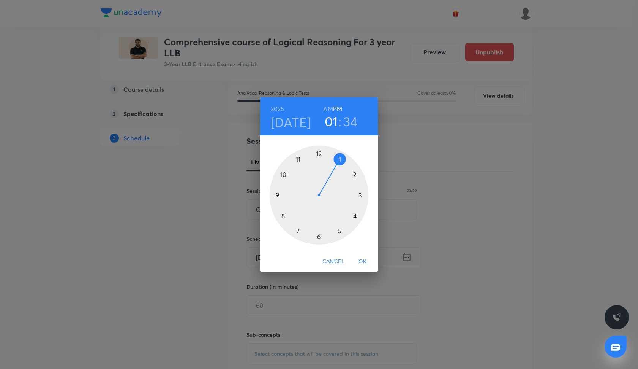
click at [362, 195] on div at bounding box center [319, 195] width 99 height 99
click at [318, 151] on div at bounding box center [319, 195] width 99 height 99
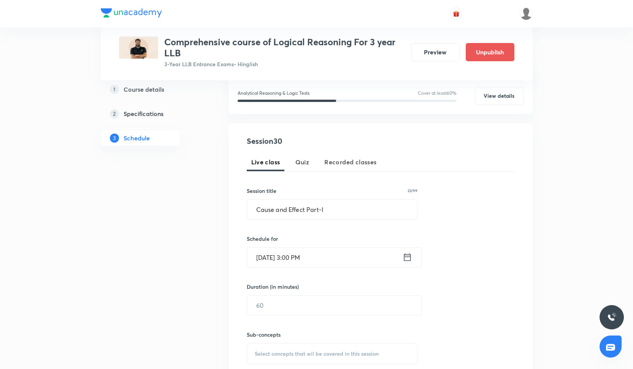
scroll to position [165, 0]
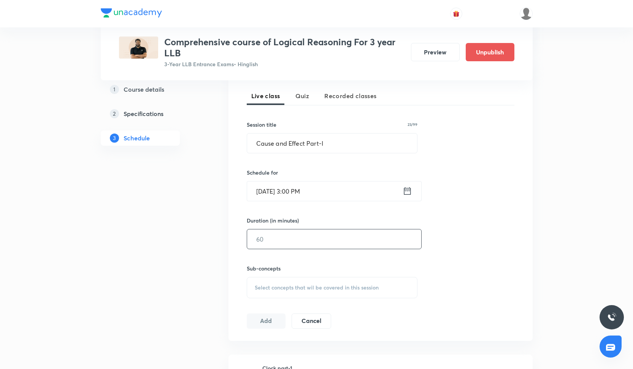
click at [309, 236] on input "text" at bounding box center [334, 238] width 174 height 19
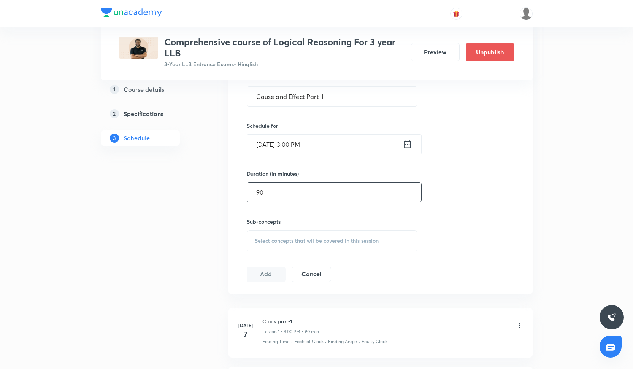
scroll to position [217, 0]
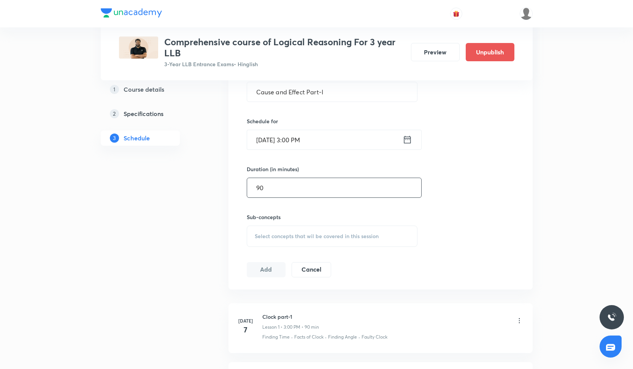
type input "90"
click at [310, 224] on div "Sub-concepts Select concepts that wil be covered in this session" at bounding box center [332, 230] width 171 height 34
click at [313, 236] on span "Select concepts that wil be covered in this session" at bounding box center [317, 236] width 124 height 6
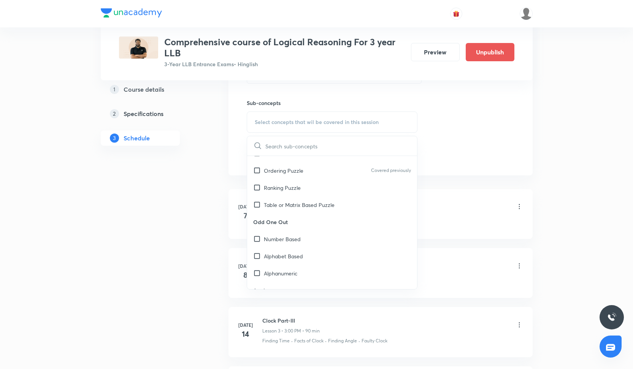
scroll to position [568, 0]
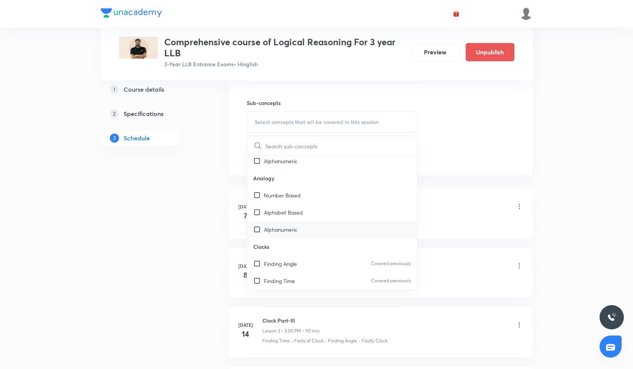
click at [337, 233] on div "Alphanumeric" at bounding box center [332, 229] width 170 height 17
checkbox input "true"
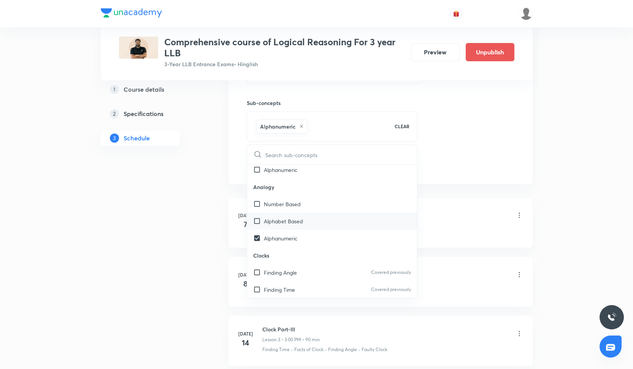
click at [337, 223] on div "Alphabet Based" at bounding box center [332, 220] width 170 height 17
checkbox input "true"
click at [346, 209] on div "Number Based" at bounding box center [332, 203] width 170 height 17
checkbox input "true"
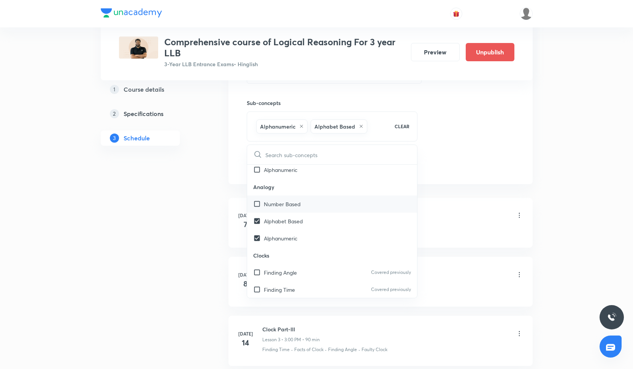
checkbox input "true"
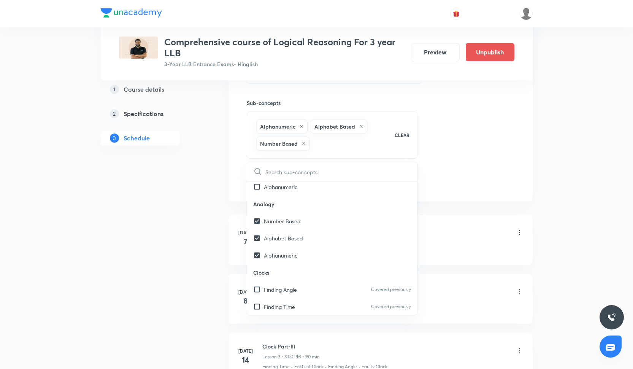
click at [434, 176] on div "Session 30 Live class Quiz Recorded classes Session title 23/99 Cause and Effec…" at bounding box center [380, 46] width 267 height 285
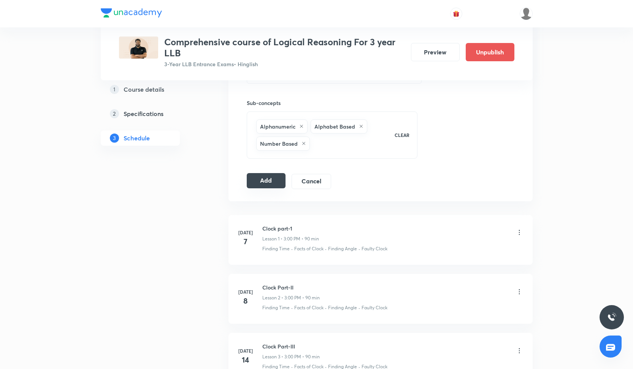
click at [275, 179] on button "Add" at bounding box center [266, 180] width 39 height 15
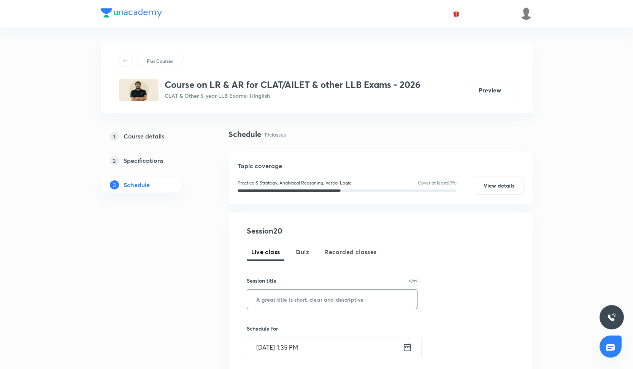
click at [271, 299] on input "text" at bounding box center [332, 298] width 170 height 19
paste input "CR Practice session -XV"
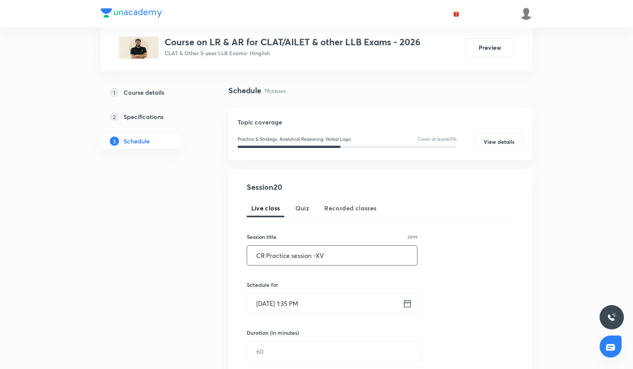
scroll to position [55, 0]
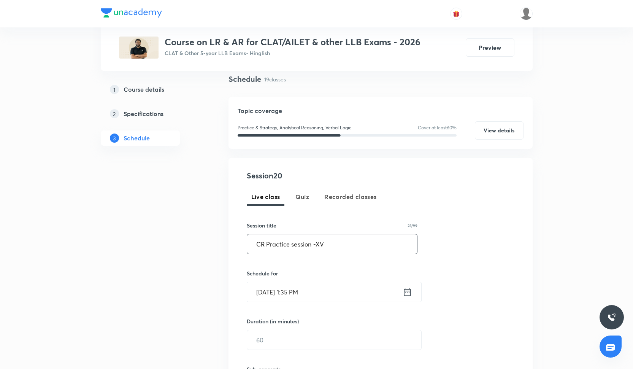
type input "CR Practice session -XV"
click at [271, 294] on input "[DATE] 1:35 PM" at bounding box center [324, 291] width 155 height 19
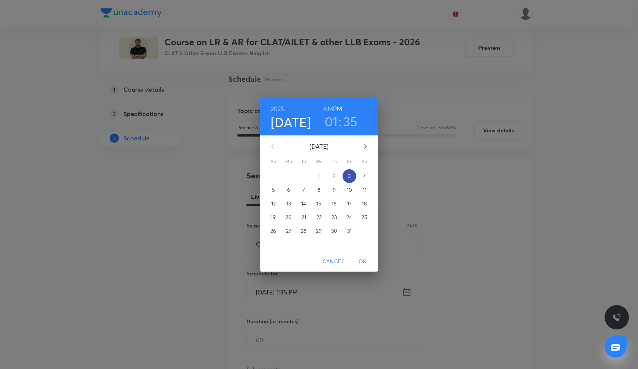
click at [350, 180] on button "3" at bounding box center [350, 176] width 14 height 14
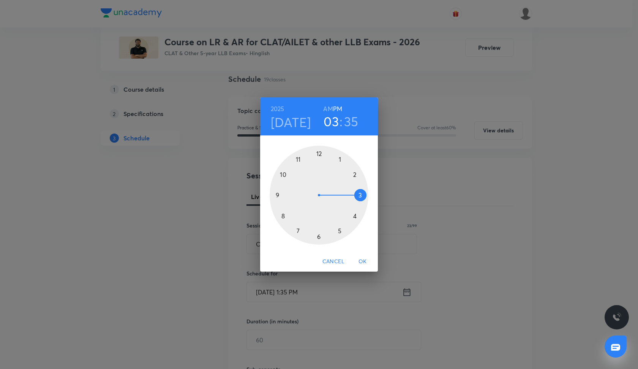
drag, startPoint x: 338, startPoint y: 160, endPoint x: 353, endPoint y: 193, distance: 37.1
click at [353, 193] on div at bounding box center [319, 195] width 99 height 99
drag, startPoint x: 297, startPoint y: 230, endPoint x: 318, endPoint y: 146, distance: 86.7
click at [318, 146] on div at bounding box center [319, 195] width 99 height 99
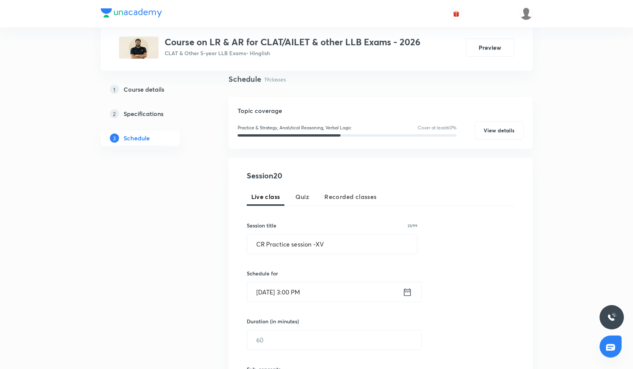
click at [299, 289] on input "[DATE] 3:00 PM" at bounding box center [324, 291] width 155 height 19
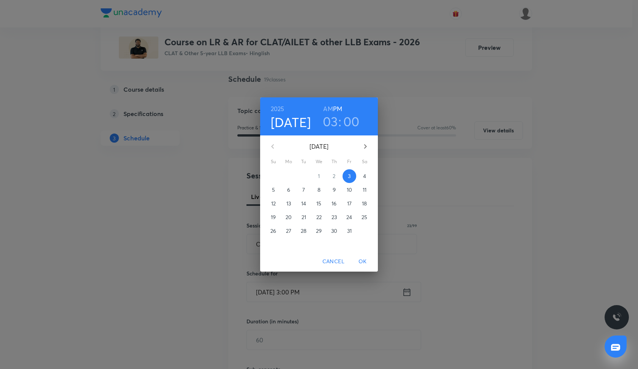
click at [332, 119] on h3 "03" at bounding box center [330, 121] width 15 height 16
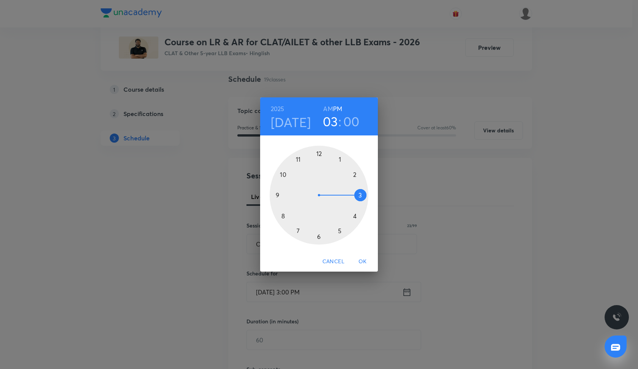
click at [340, 230] on div at bounding box center [319, 195] width 99 height 99
click at [362, 263] on span "OK" at bounding box center [363, 260] width 18 height 9
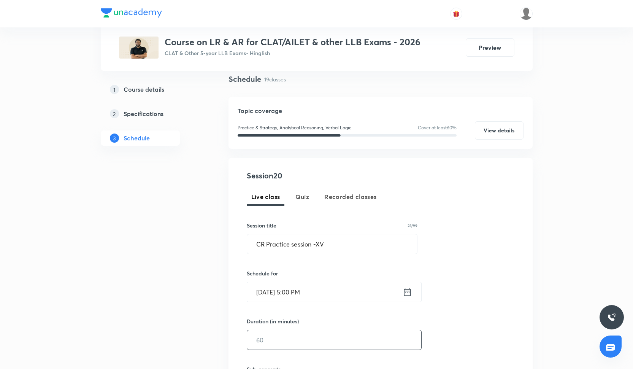
click at [288, 340] on input "text" at bounding box center [334, 339] width 174 height 19
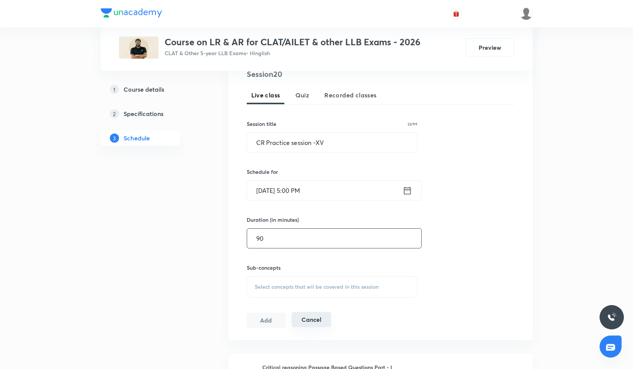
scroll to position [167, 0]
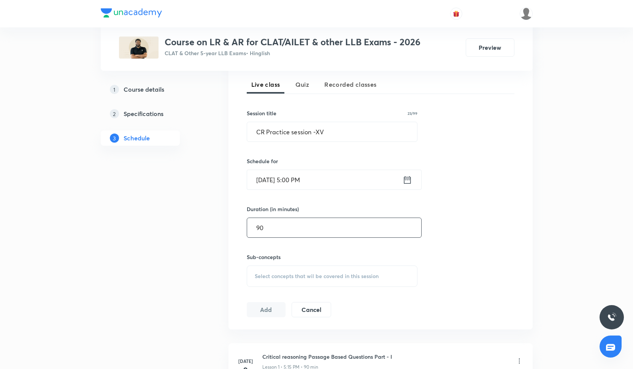
type input "90"
click at [319, 272] on div "Select concepts that wil be covered in this session" at bounding box center [332, 275] width 171 height 21
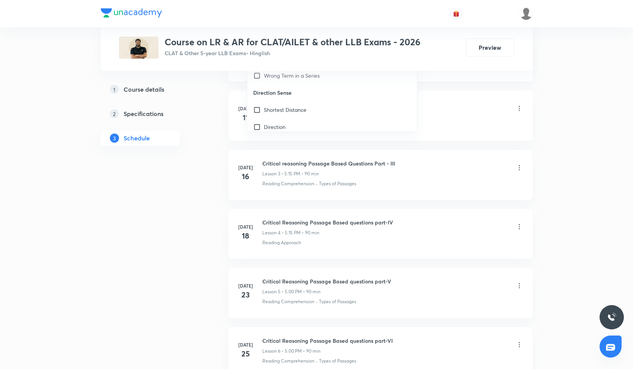
scroll to position [491, 0]
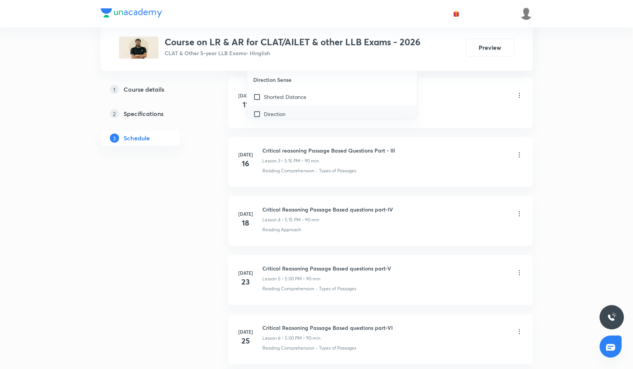
click at [309, 115] on div "Direction" at bounding box center [332, 113] width 170 height 17
checkbox input "true"
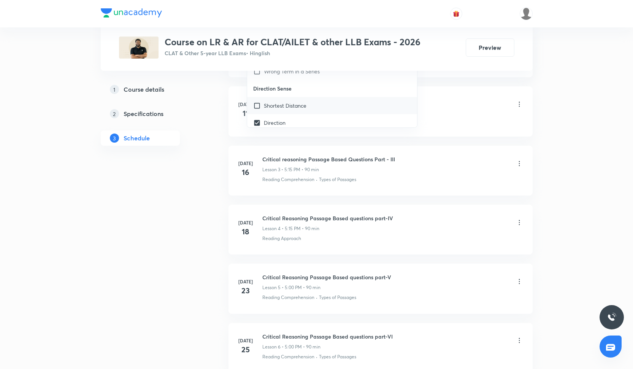
click at [309, 112] on div "Shortest Distance" at bounding box center [332, 105] width 170 height 17
checkbox input "true"
click at [441, 95] on li "Jul 11 Critical reasoning Passage Based Questions Part - II Lesson 2 • 5:15 PM …" at bounding box center [380, 111] width 304 height 50
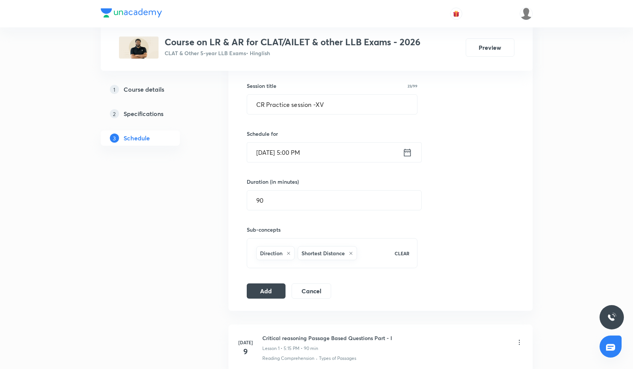
scroll to position [195, 0]
click at [267, 286] on button "Add" at bounding box center [266, 289] width 39 height 15
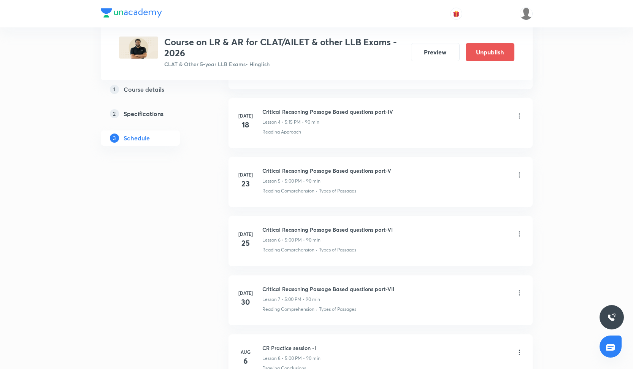
scroll to position [262, 0]
